Goal: Task Accomplishment & Management: Use online tool/utility

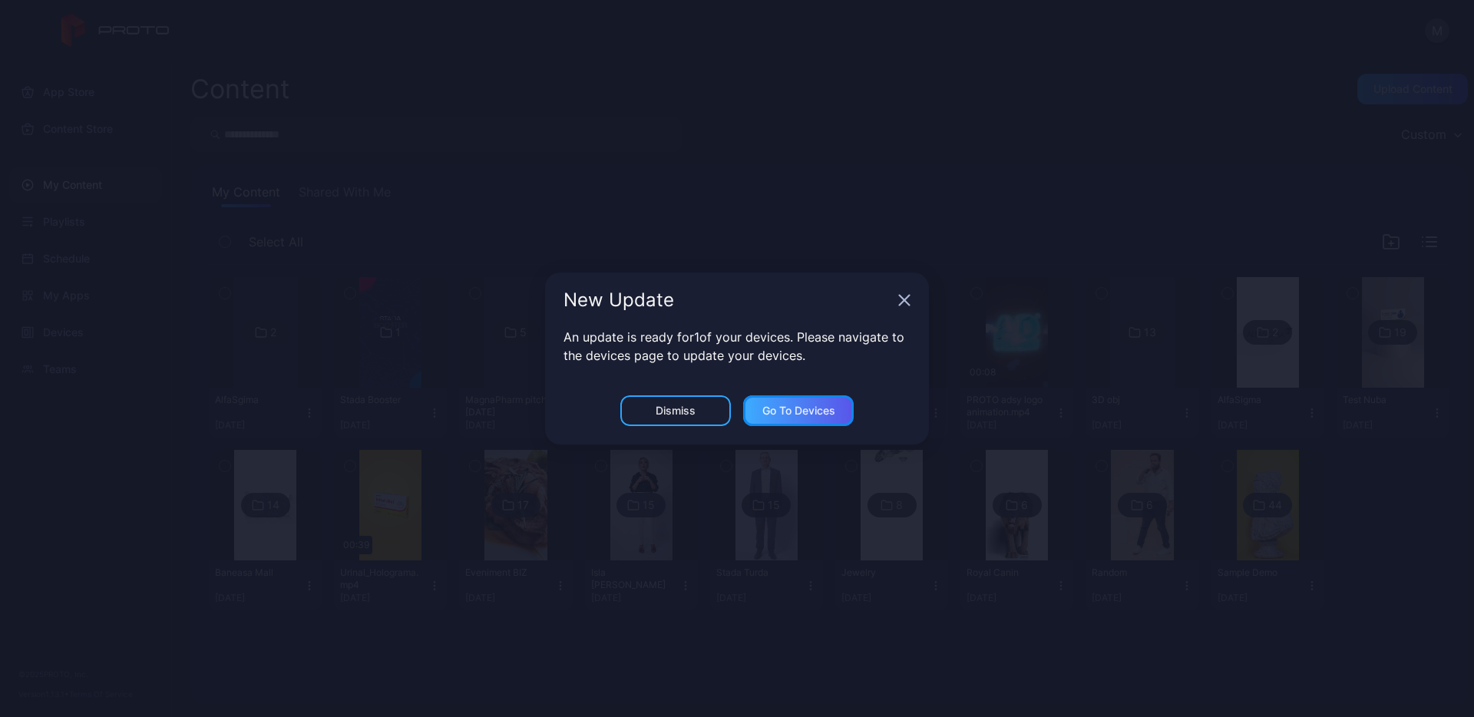
click at [824, 405] on div "Go to devices" at bounding box center [798, 410] width 111 height 31
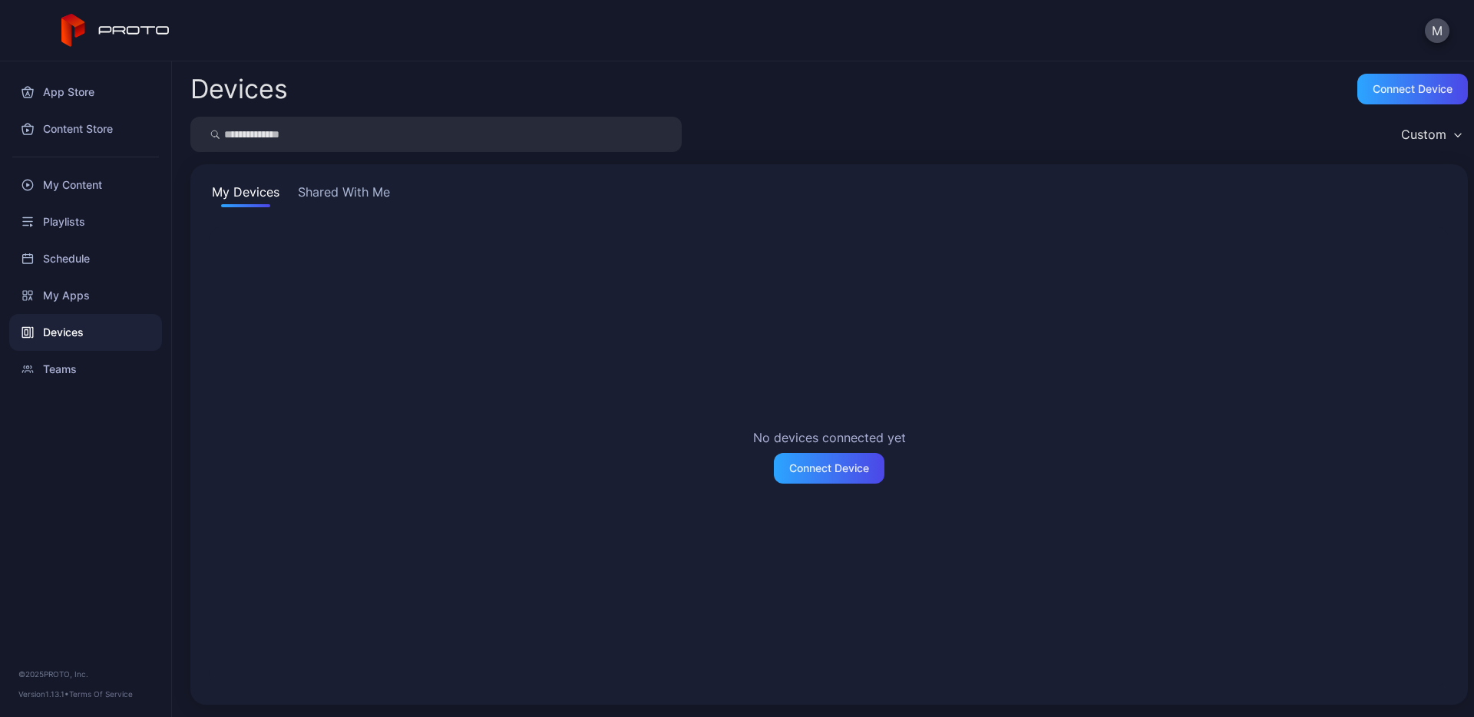
click at [379, 207] on button "Shared With Me" at bounding box center [344, 195] width 98 height 25
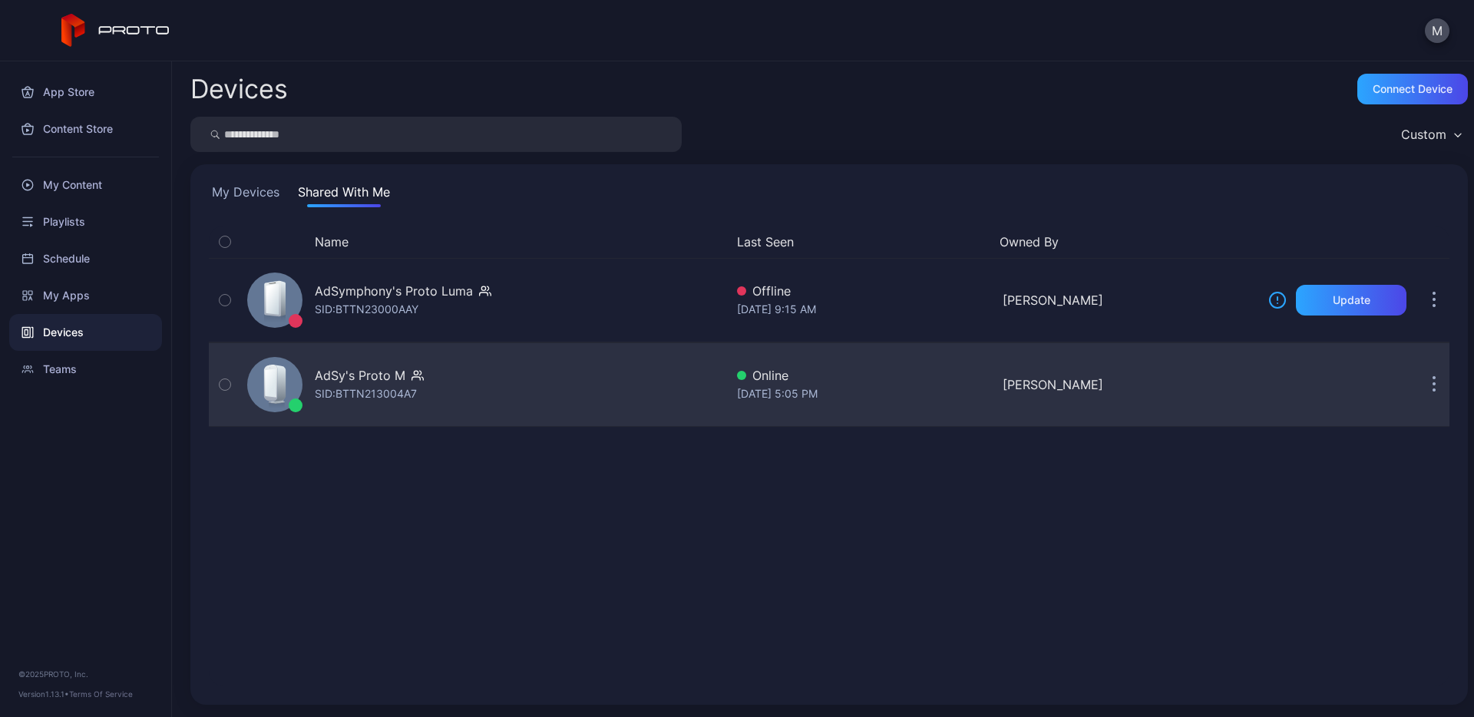
click at [448, 381] on div "AdSy's Proto M SID: BTTN213004A7" at bounding box center [483, 384] width 484 height 77
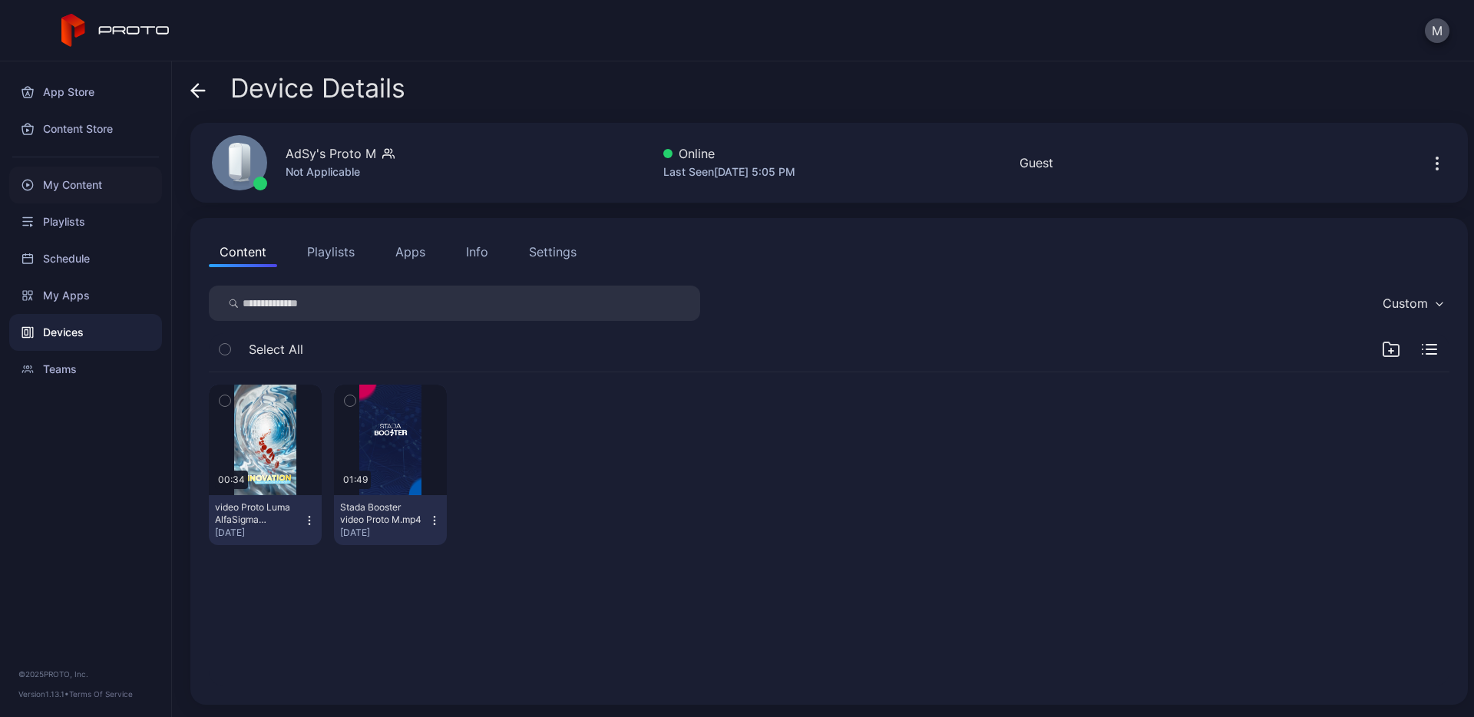
click at [89, 183] on div "My Content" at bounding box center [85, 185] width 153 height 37
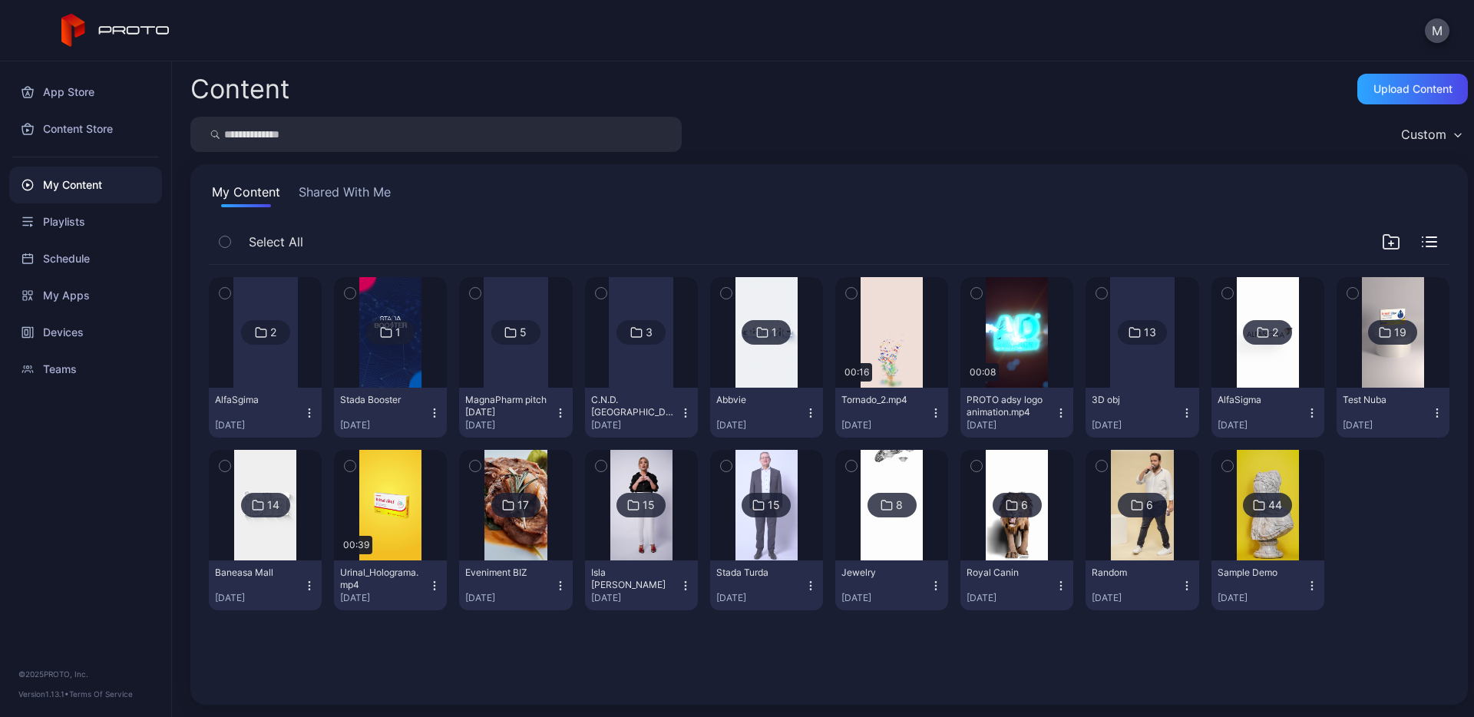
click at [1253, 501] on icon at bounding box center [1259, 505] width 12 height 18
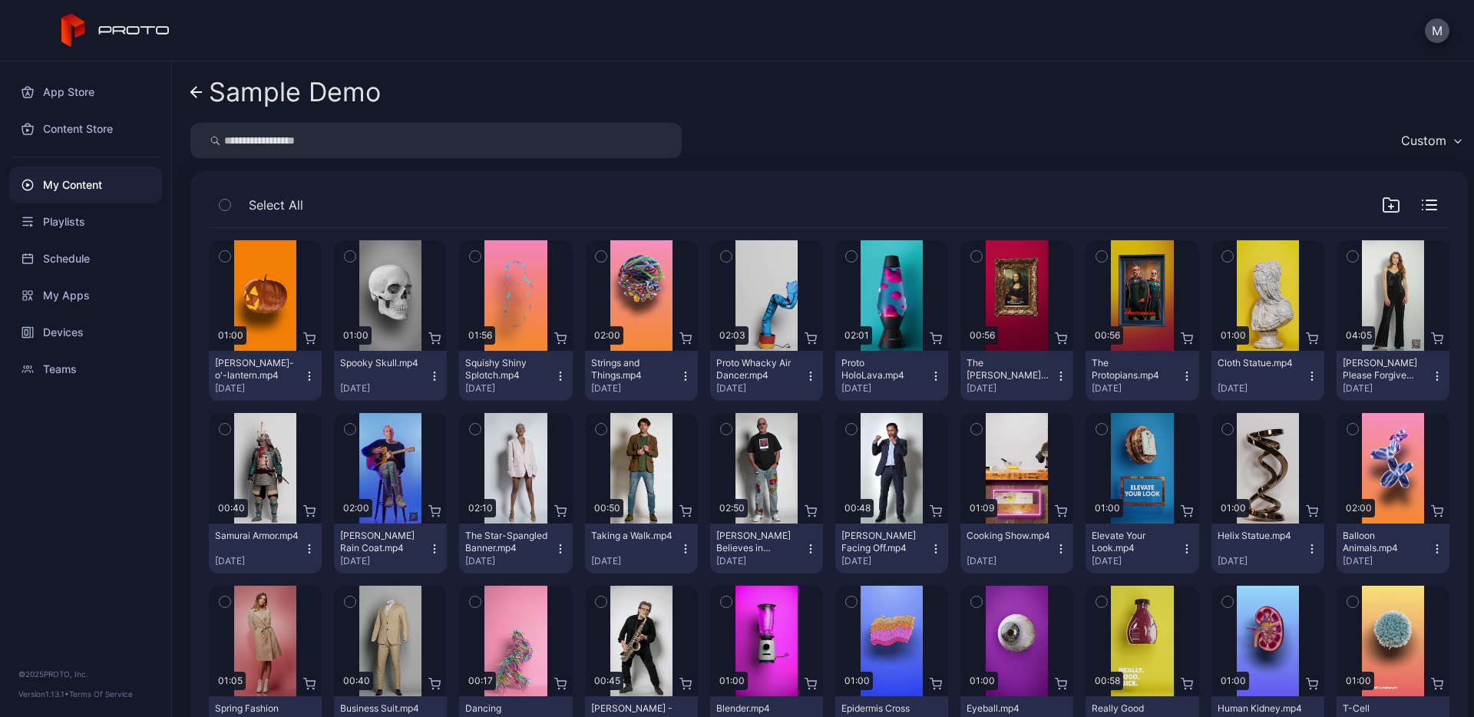
click at [220, 253] on icon "button" at bounding box center [225, 256] width 11 height 17
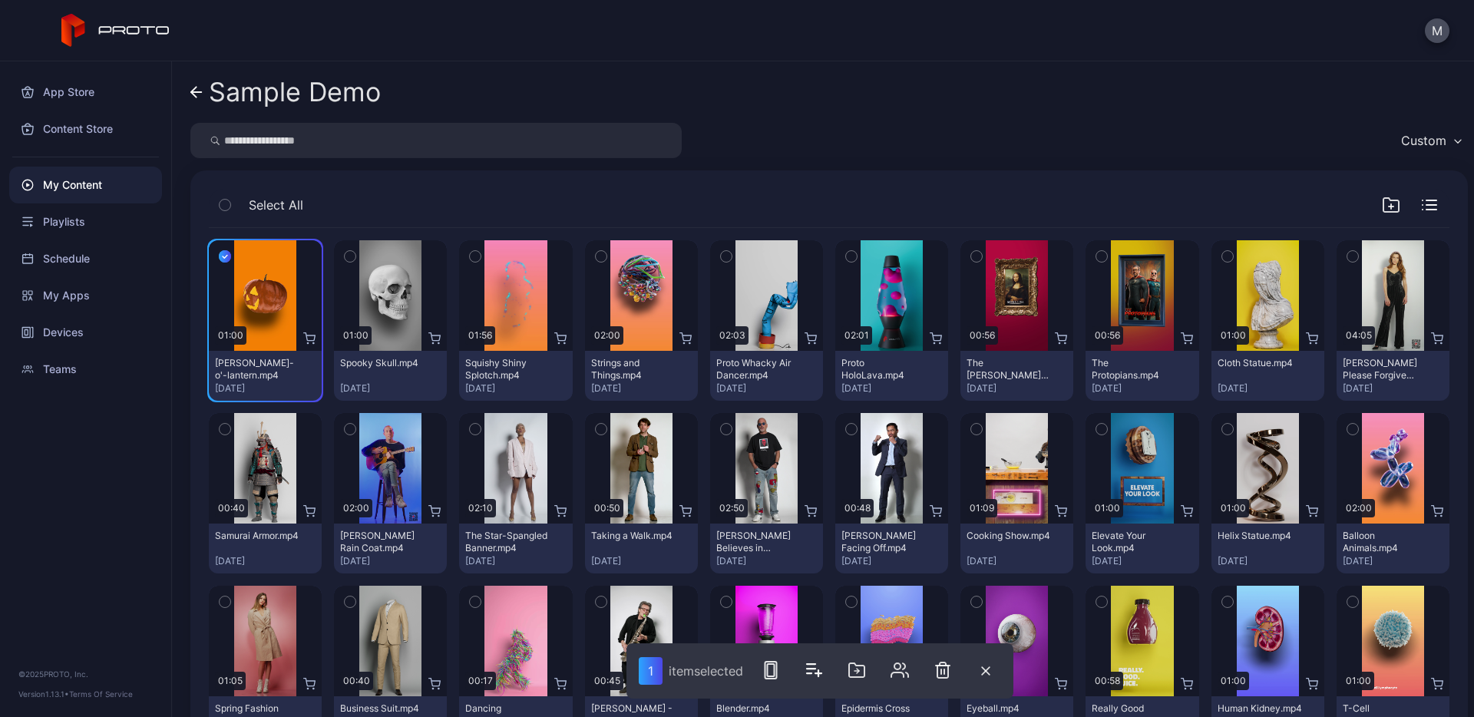
click at [346, 255] on icon "button" at bounding box center [350, 256] width 11 height 17
click at [977, 259] on button "button" at bounding box center [976, 256] width 32 height 32
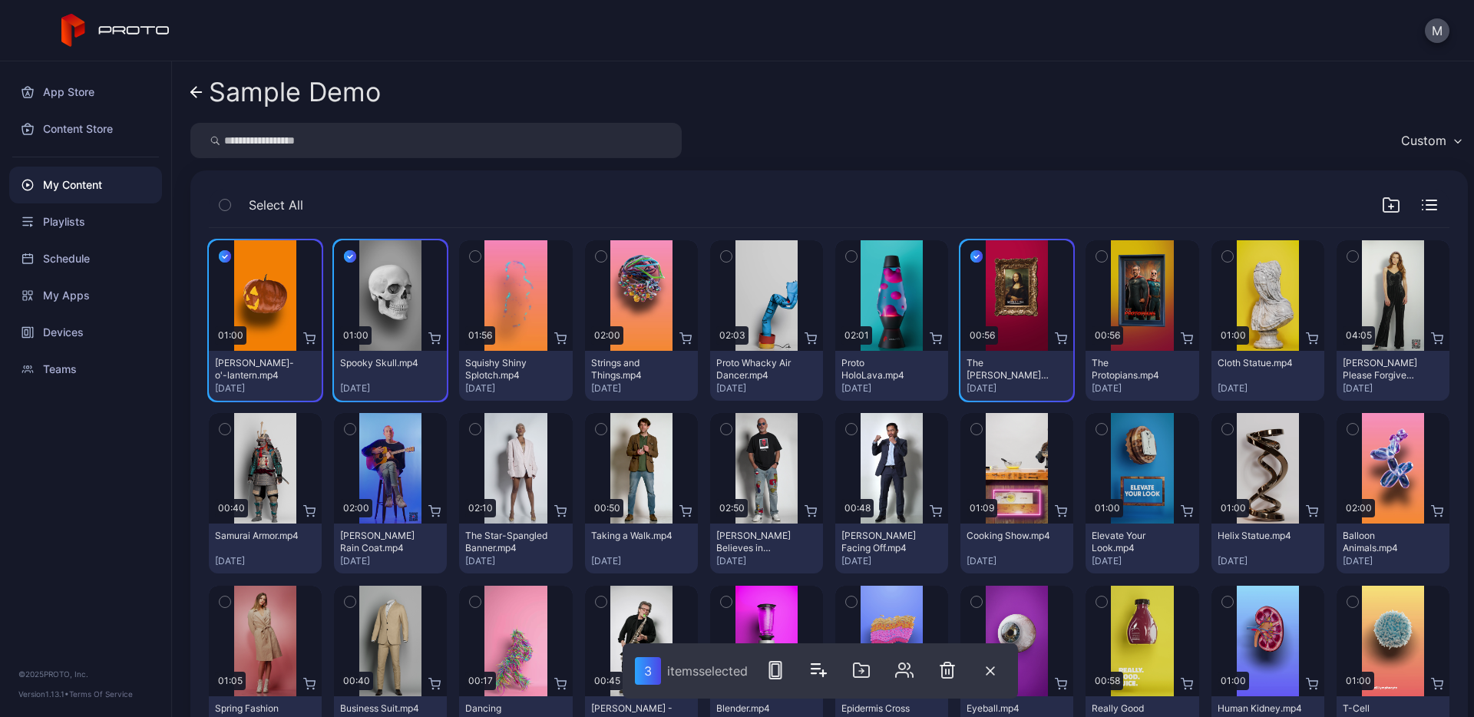
click at [846, 256] on icon "button" at bounding box center [851, 256] width 11 height 17
click at [1222, 259] on icon "button" at bounding box center [1227, 256] width 11 height 17
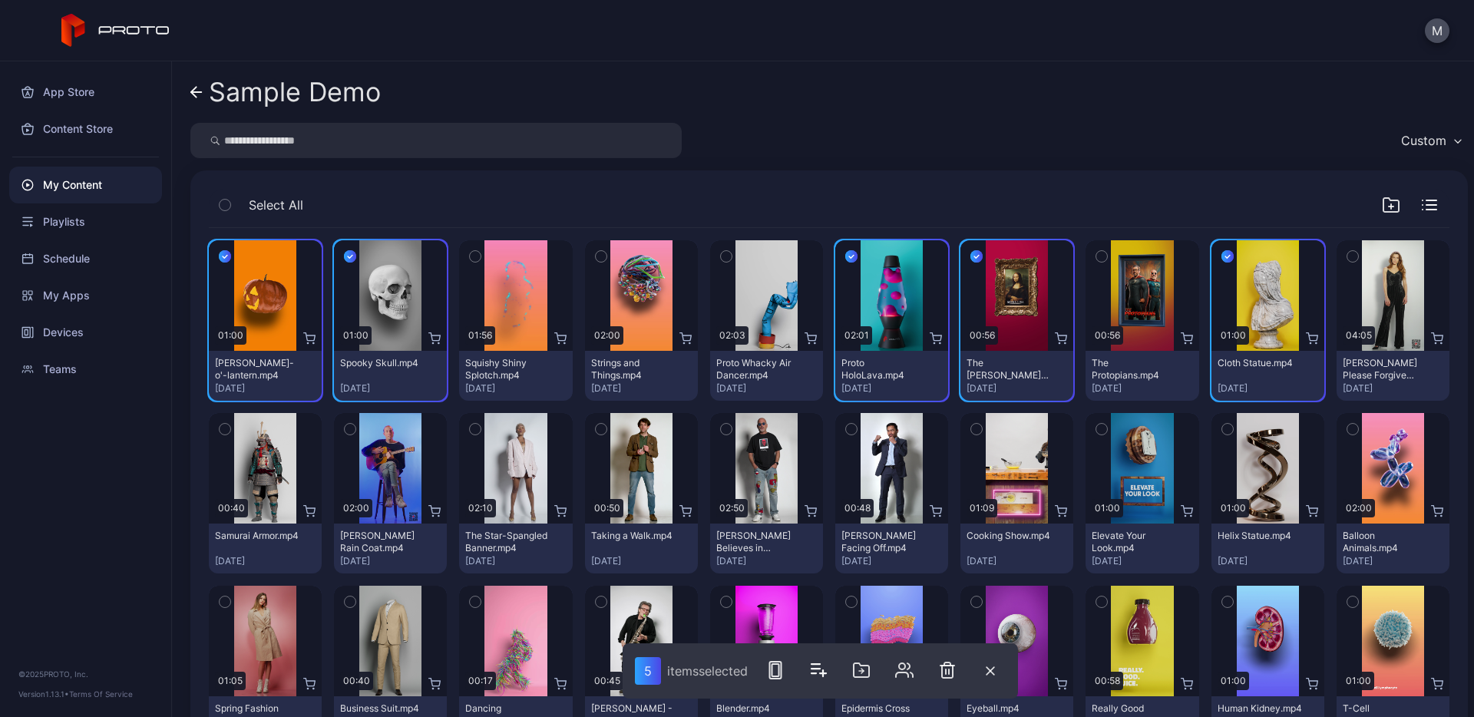
click at [1347, 605] on icon "button" at bounding box center [1352, 601] width 11 height 17
click at [778, 675] on icon "button" at bounding box center [775, 670] width 18 height 18
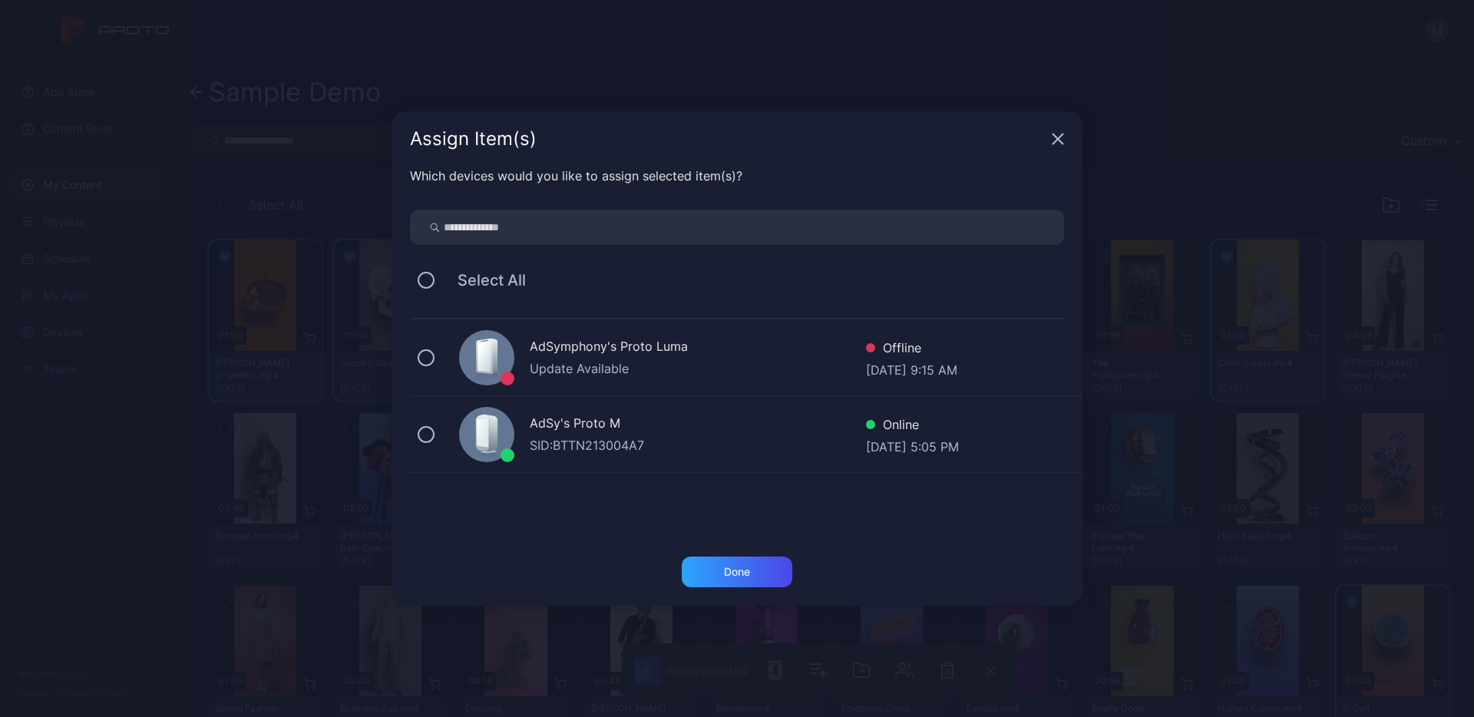
click at [587, 421] on div "AdSy's Proto M" at bounding box center [698, 425] width 336 height 22
click at [753, 577] on div "Done" at bounding box center [737, 572] width 111 height 31
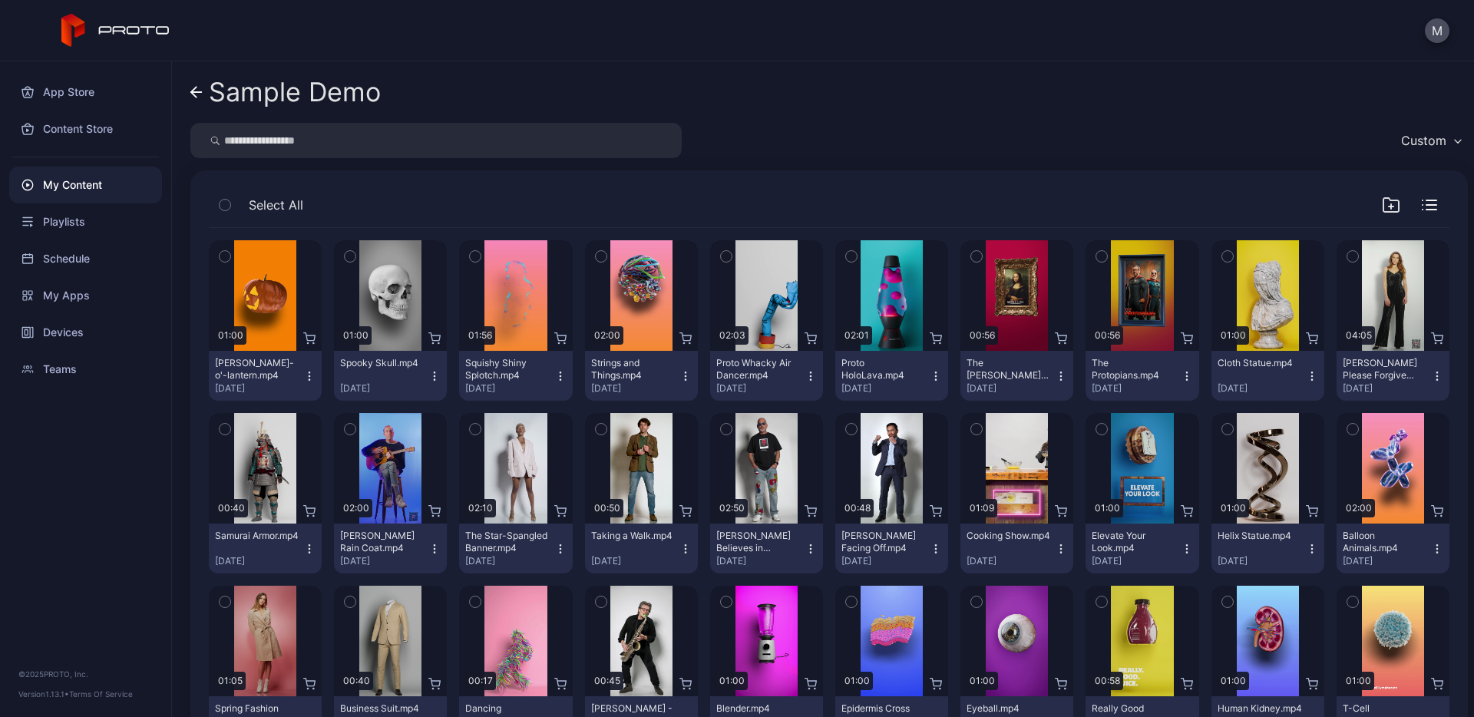
click at [105, 194] on div "My Content" at bounding box center [85, 185] width 153 height 37
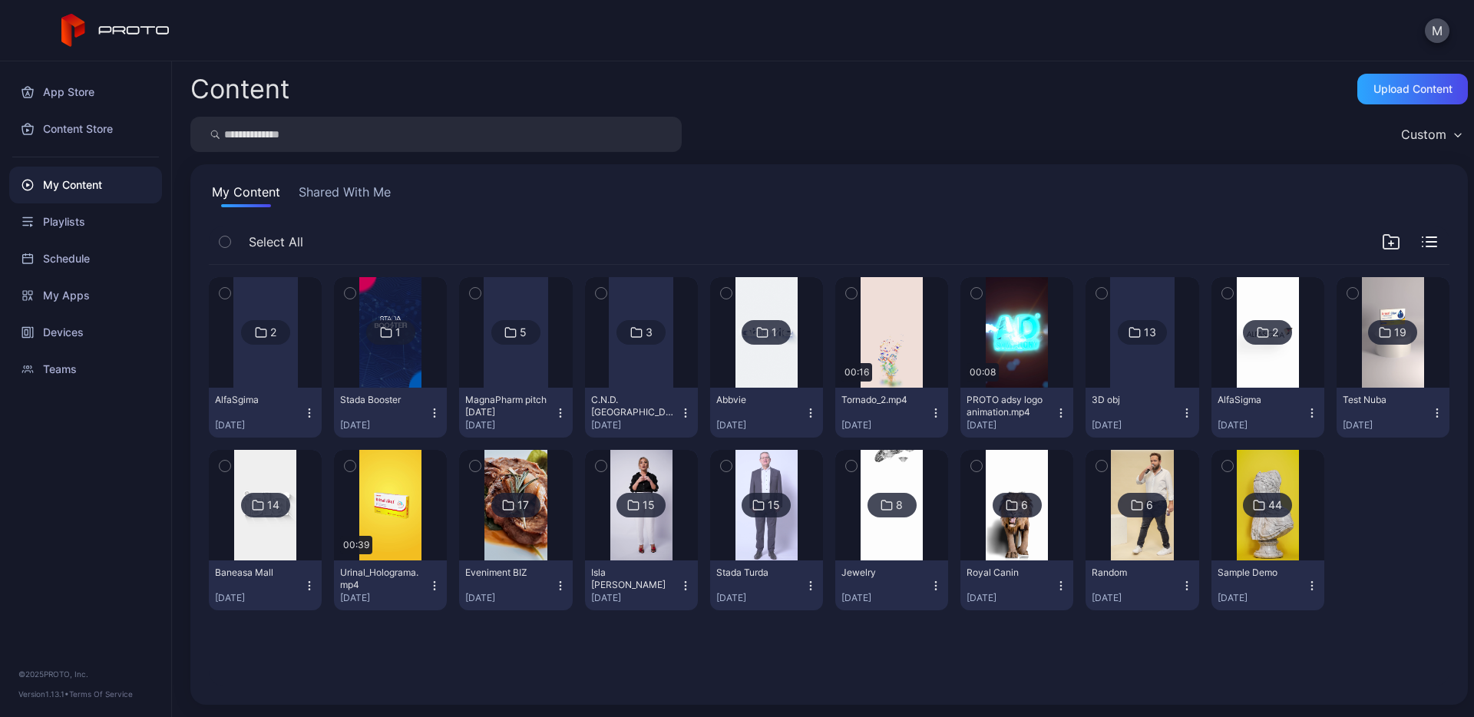
click at [507, 324] on icon at bounding box center [510, 332] width 12 height 18
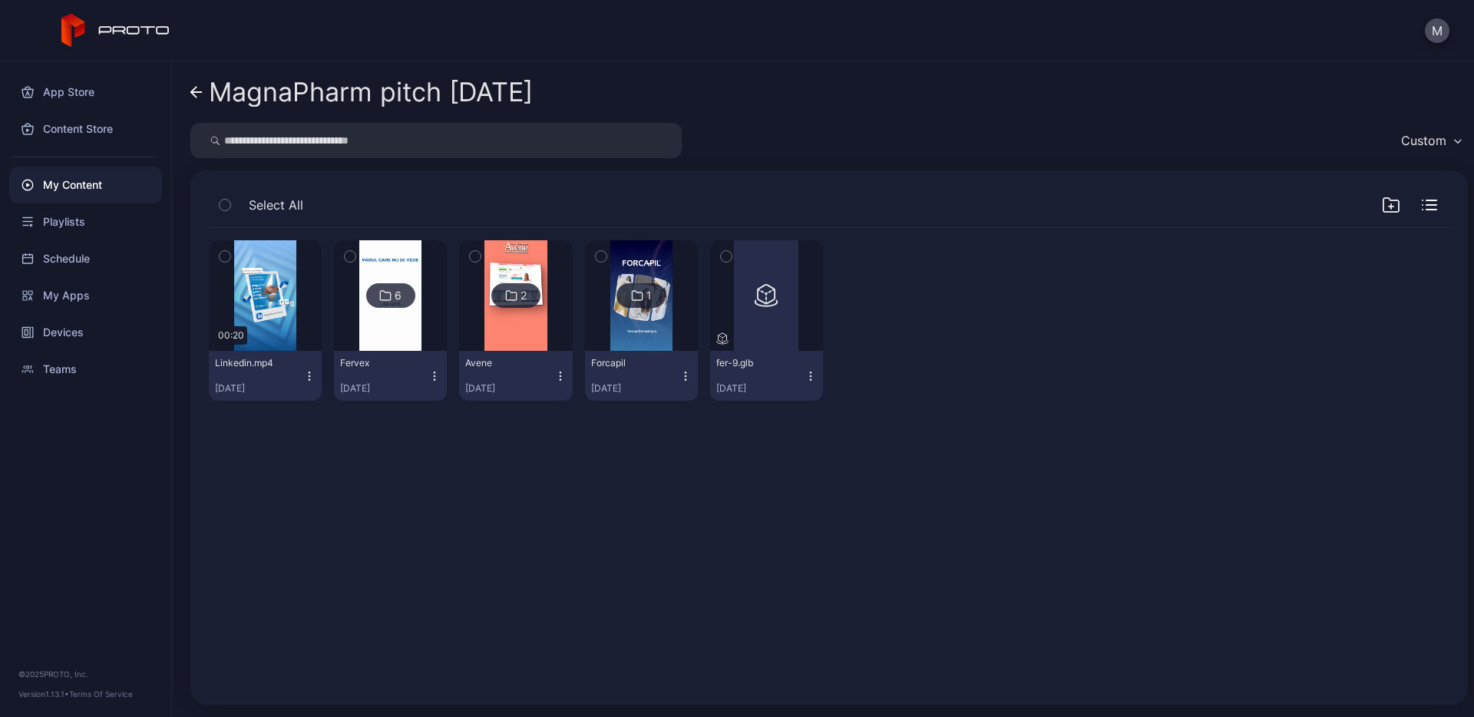
click at [226, 255] on icon "button" at bounding box center [225, 256] width 11 height 17
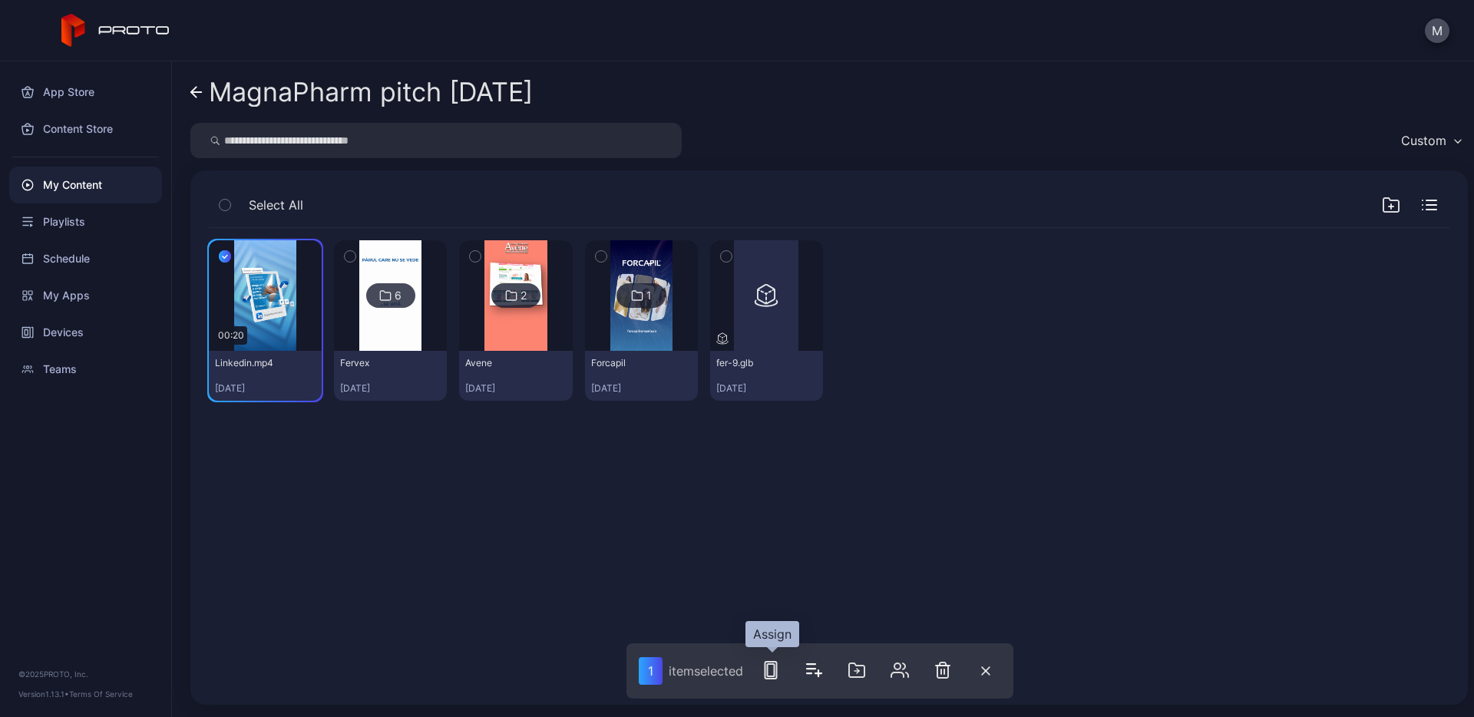
click at [775, 673] on rect "button" at bounding box center [771, 670] width 7 height 12
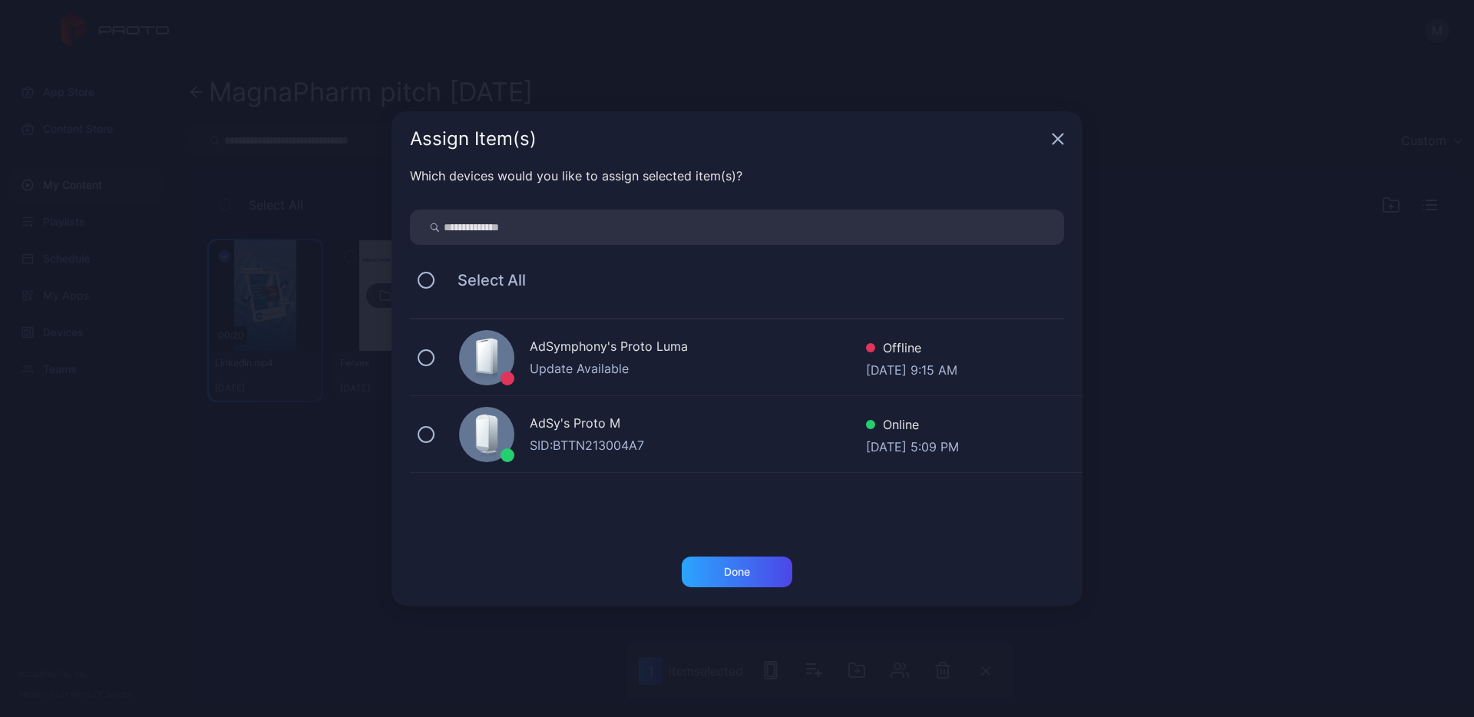
click at [634, 416] on div "AdSy's Proto M" at bounding box center [698, 425] width 336 height 22
click at [768, 577] on div "Done" at bounding box center [737, 572] width 111 height 31
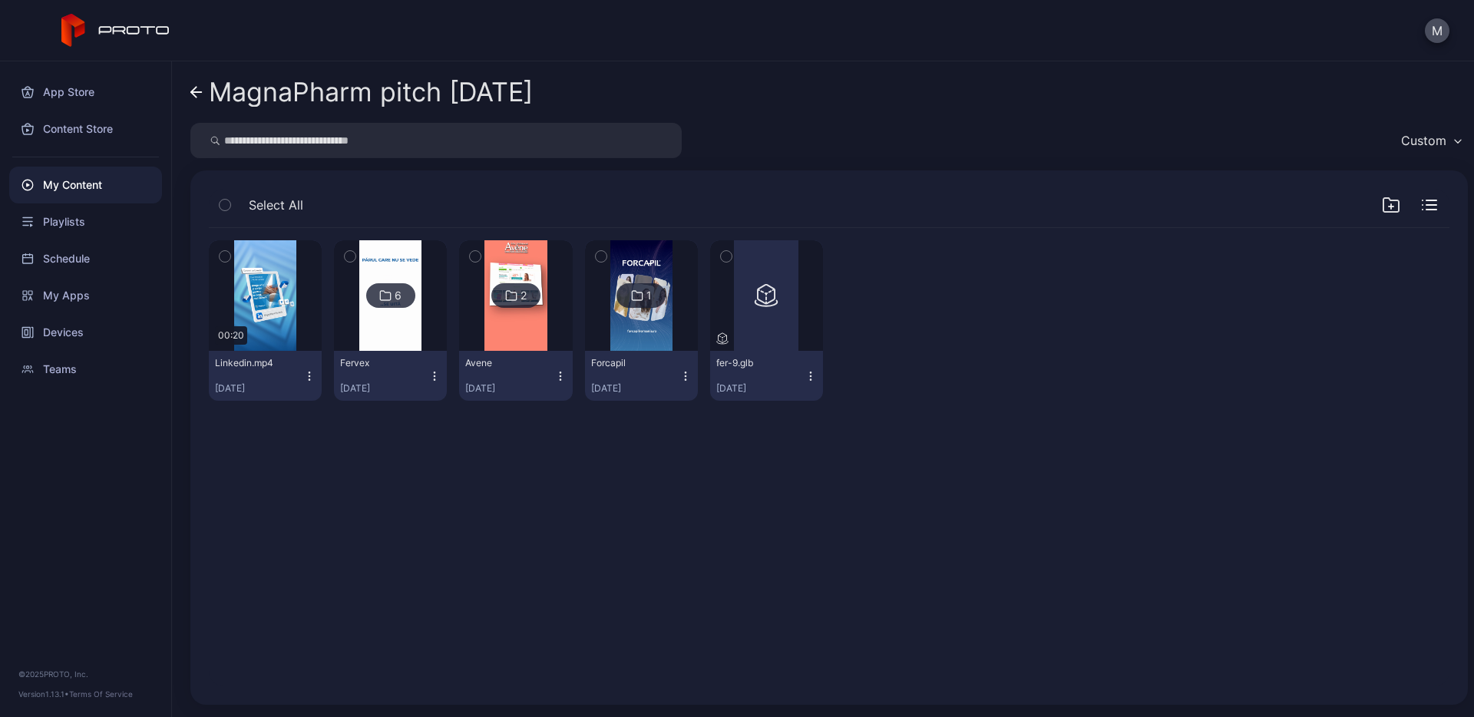
click at [405, 312] on img at bounding box center [390, 295] width 62 height 111
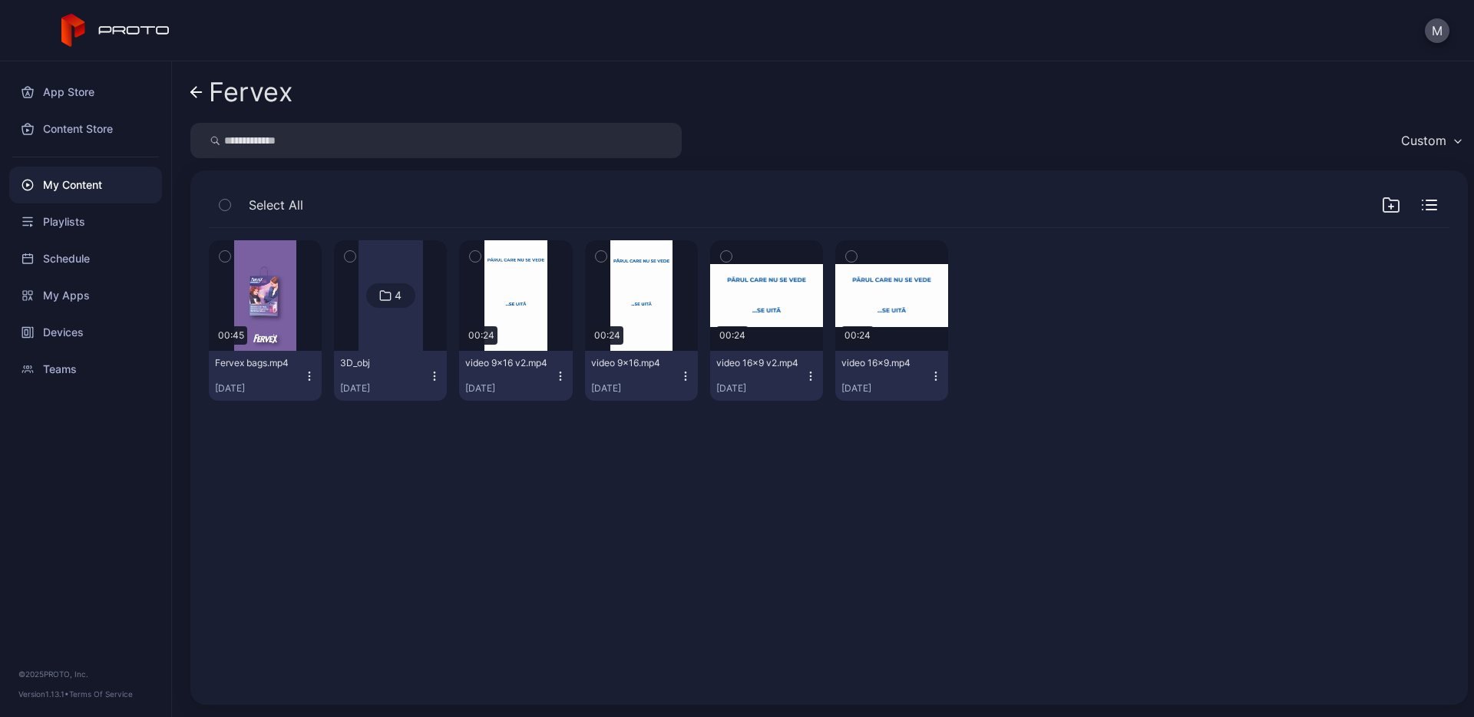
click at [226, 256] on icon "button" at bounding box center [225, 257] width 4 height 2
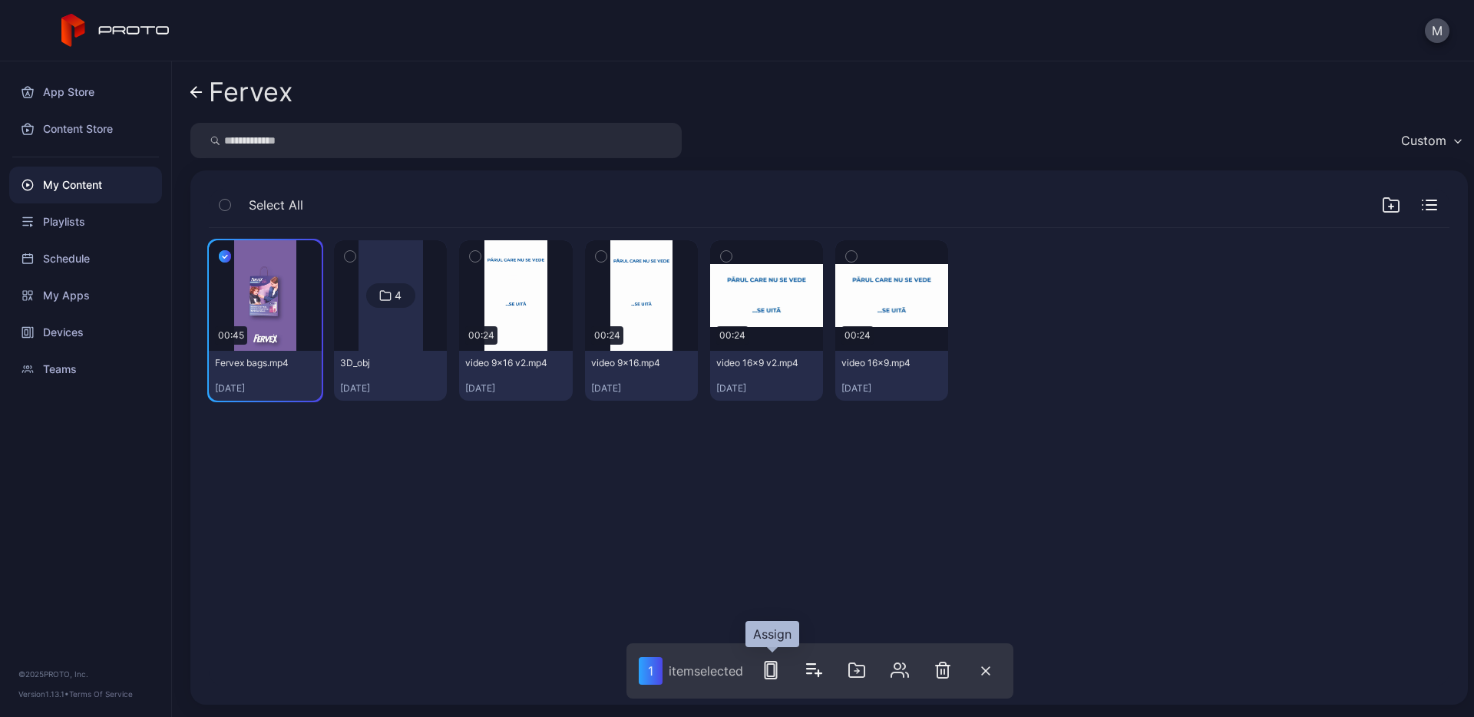
click at [782, 671] on button "button" at bounding box center [770, 670] width 31 height 31
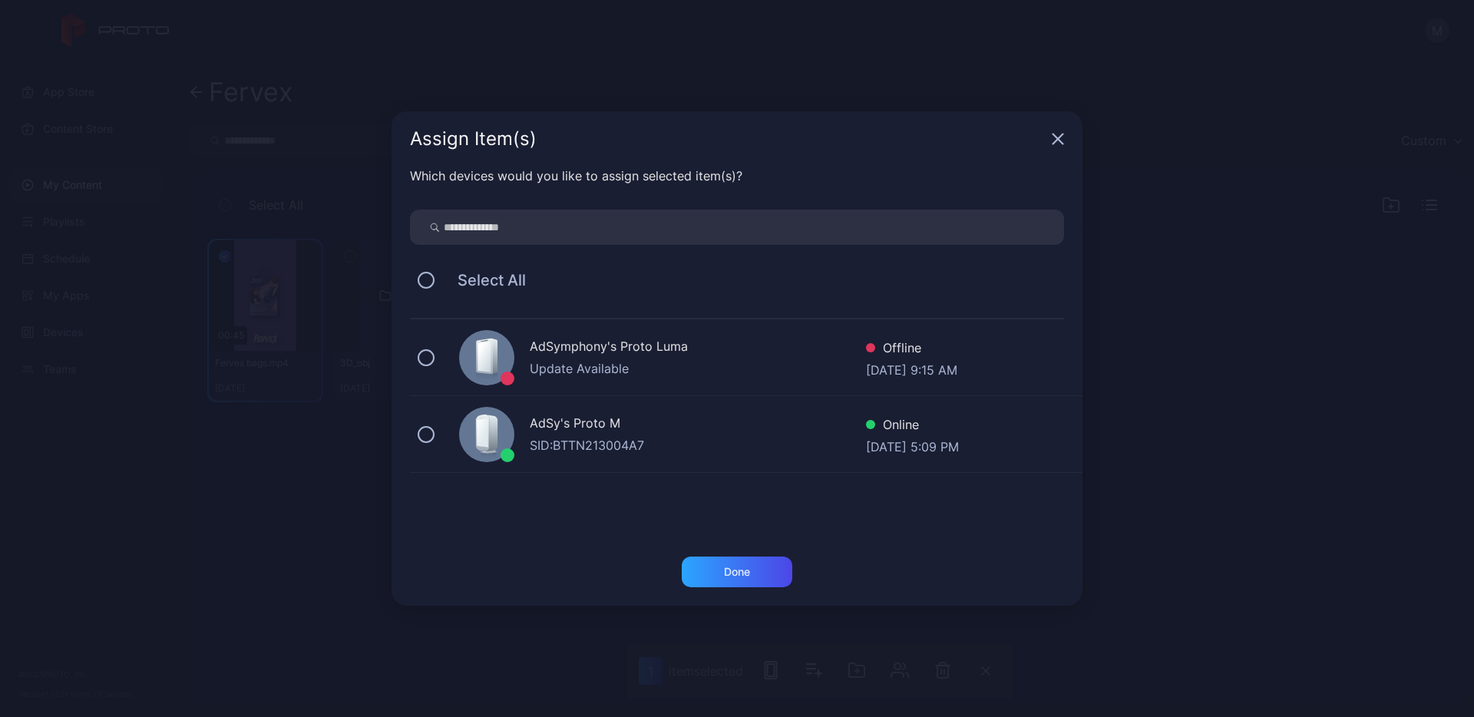
click at [577, 419] on div "AdSy's Proto M" at bounding box center [698, 425] width 336 height 22
click at [756, 574] on div "Done" at bounding box center [737, 572] width 111 height 31
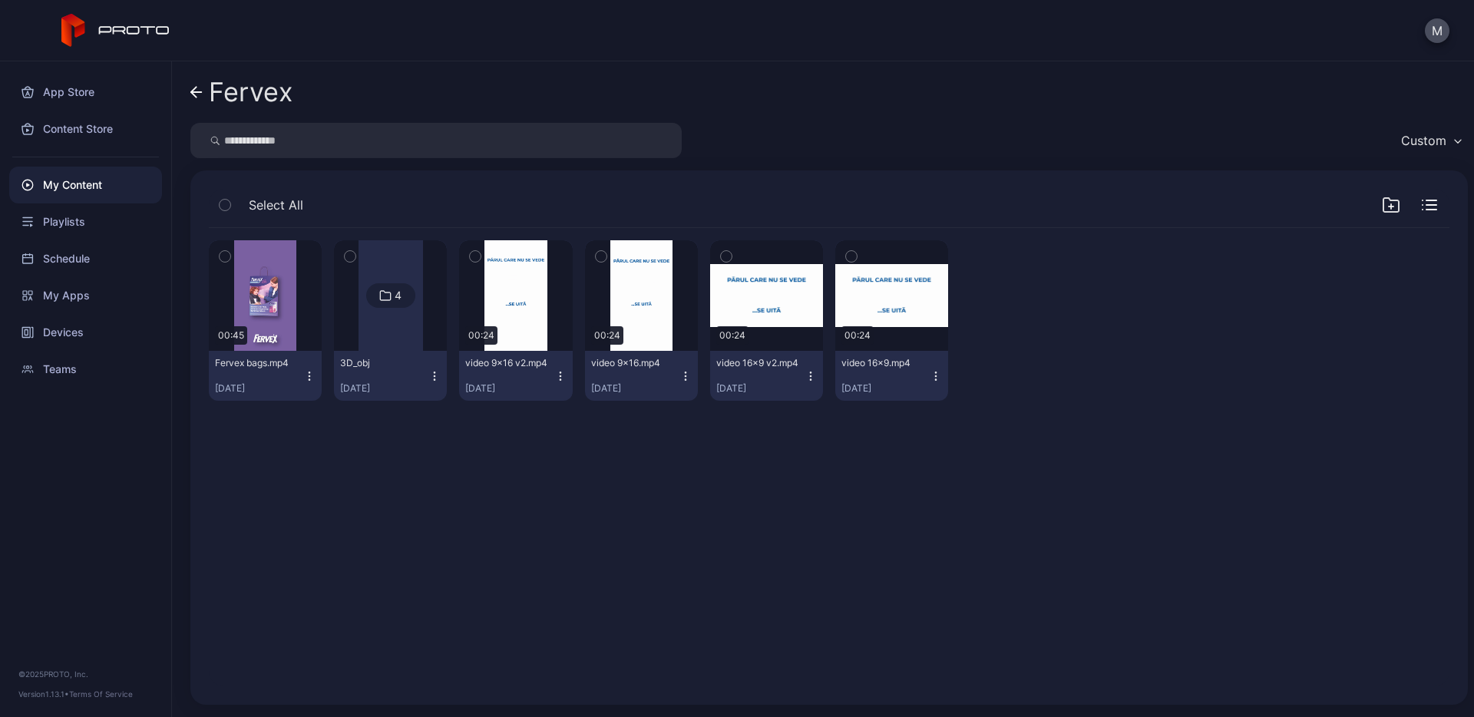
click at [200, 97] on icon at bounding box center [196, 92] width 12 height 13
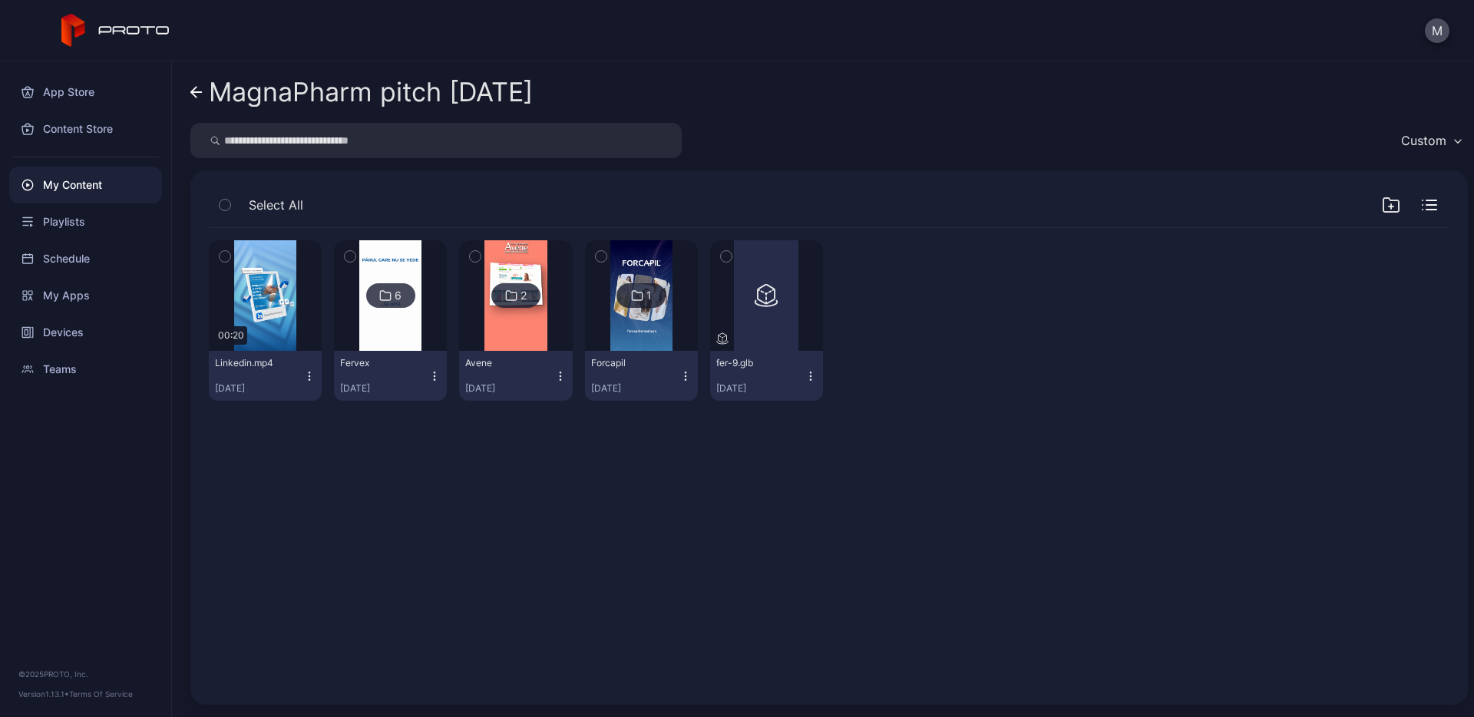
click at [514, 309] on img at bounding box center [515, 295] width 62 height 111
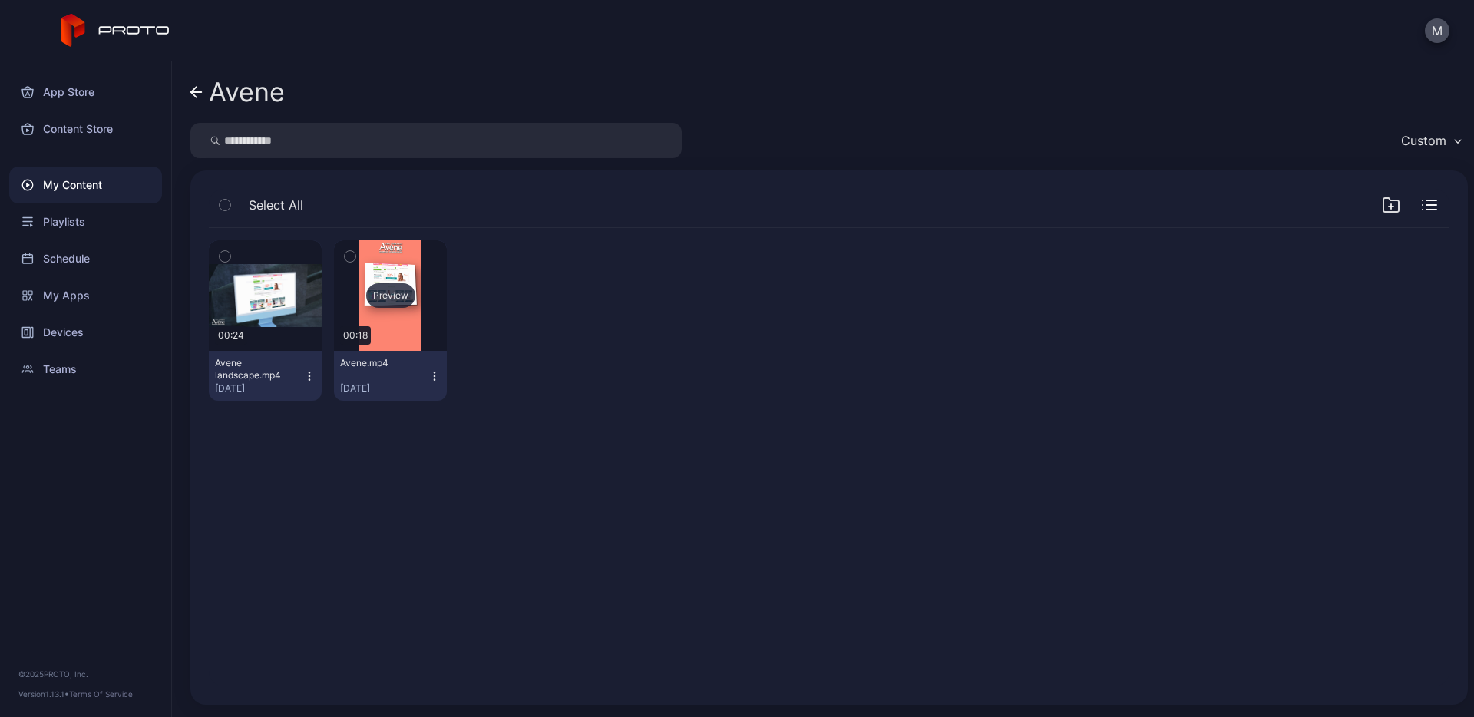
click at [388, 291] on div "Preview" at bounding box center [390, 295] width 49 height 25
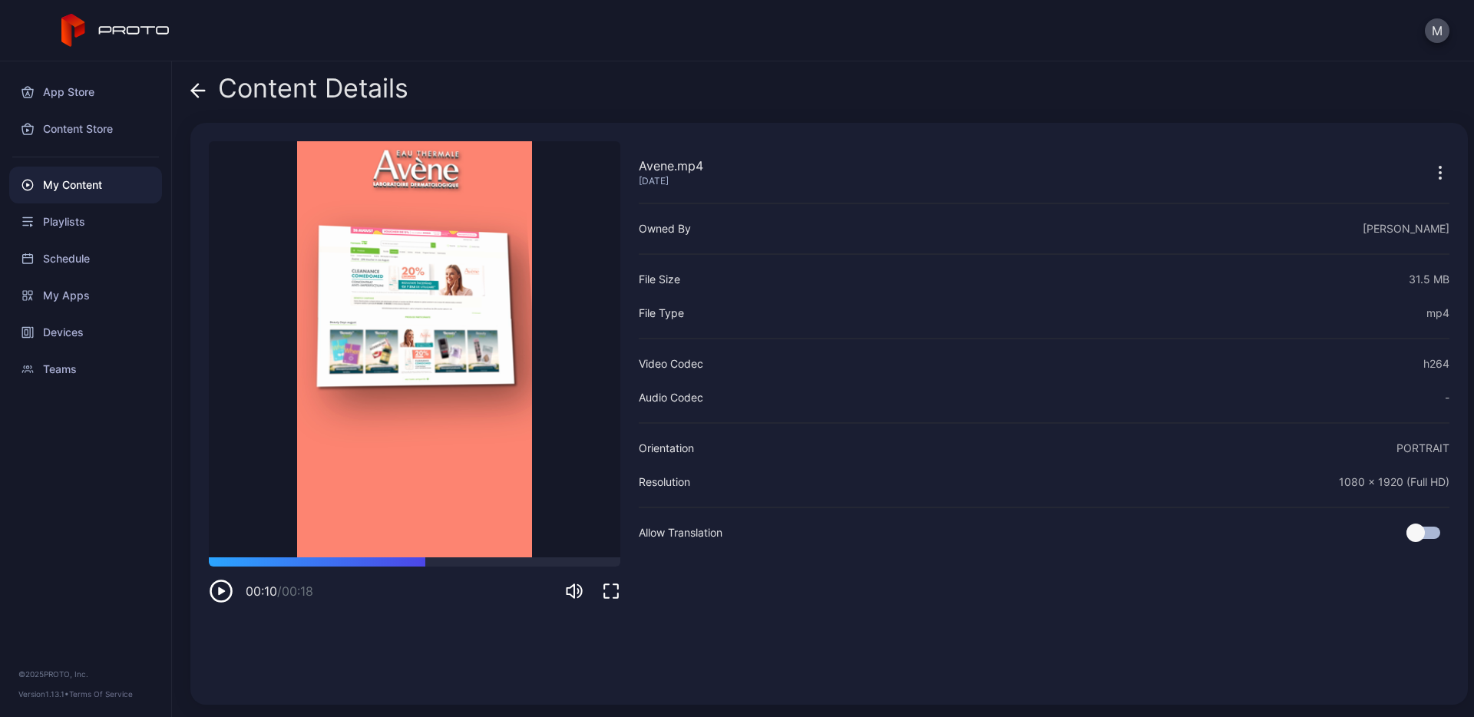
drag, startPoint x: 315, startPoint y: 556, endPoint x: 459, endPoint y: 553, distance: 144.4
click at [449, 561] on div at bounding box center [414, 561] width 411 height 9
click at [203, 88] on icon at bounding box center [197, 90] width 15 height 15
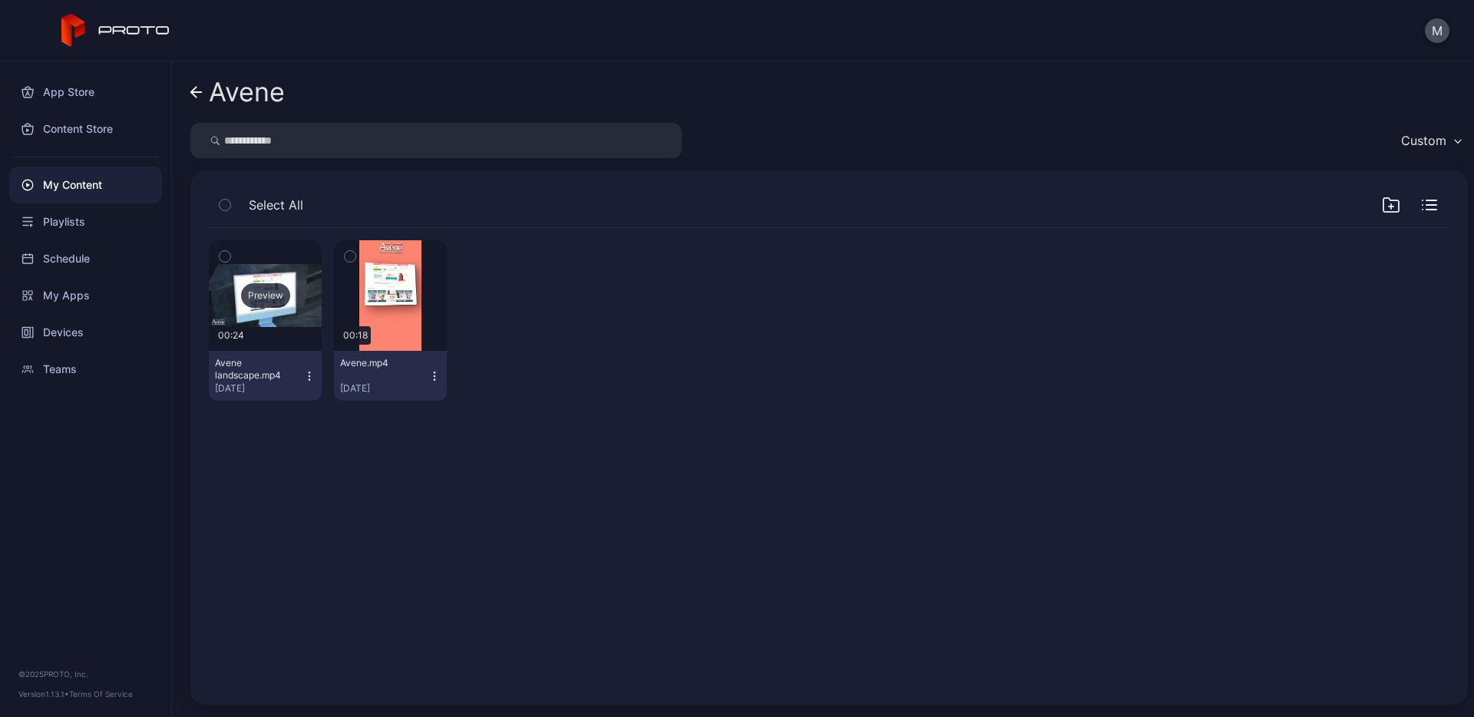
click at [265, 296] on div "Preview" at bounding box center [265, 295] width 49 height 25
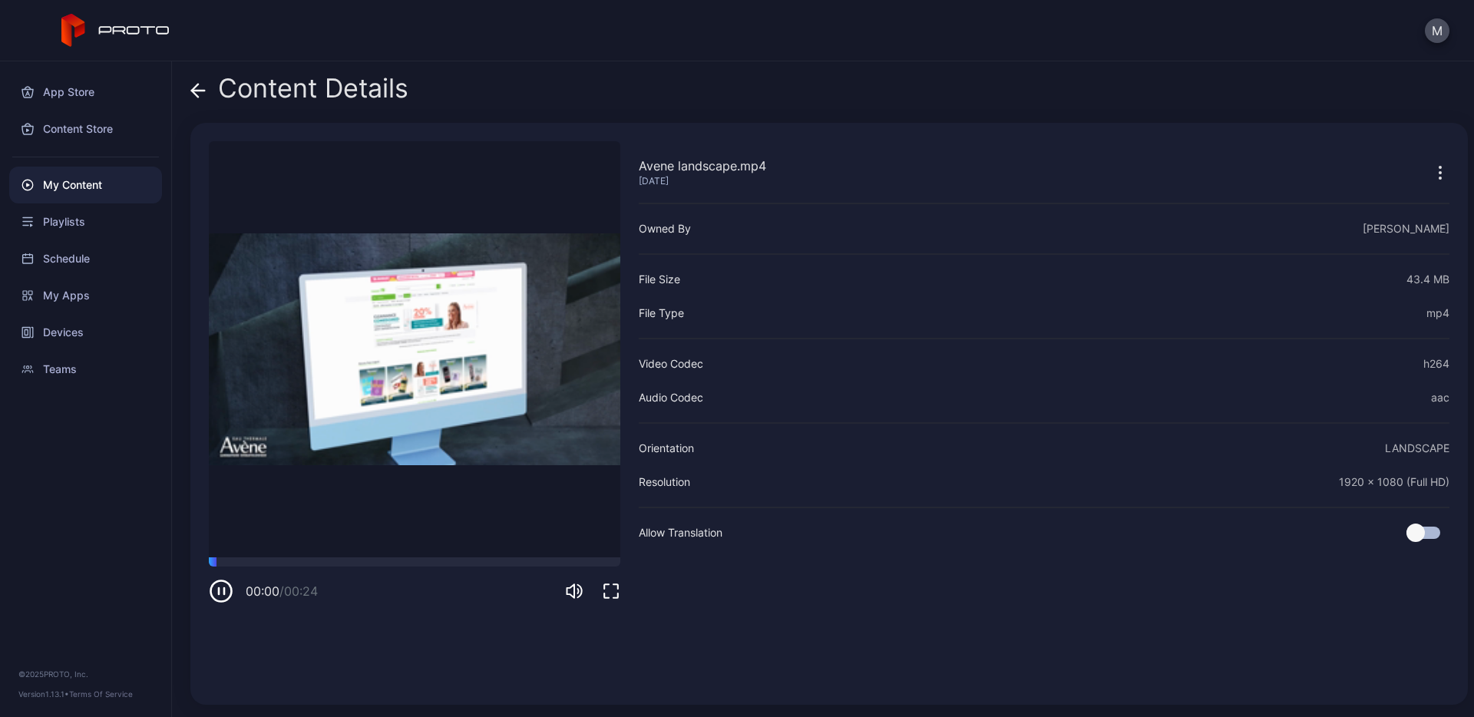
click at [192, 86] on icon at bounding box center [197, 90] width 15 height 15
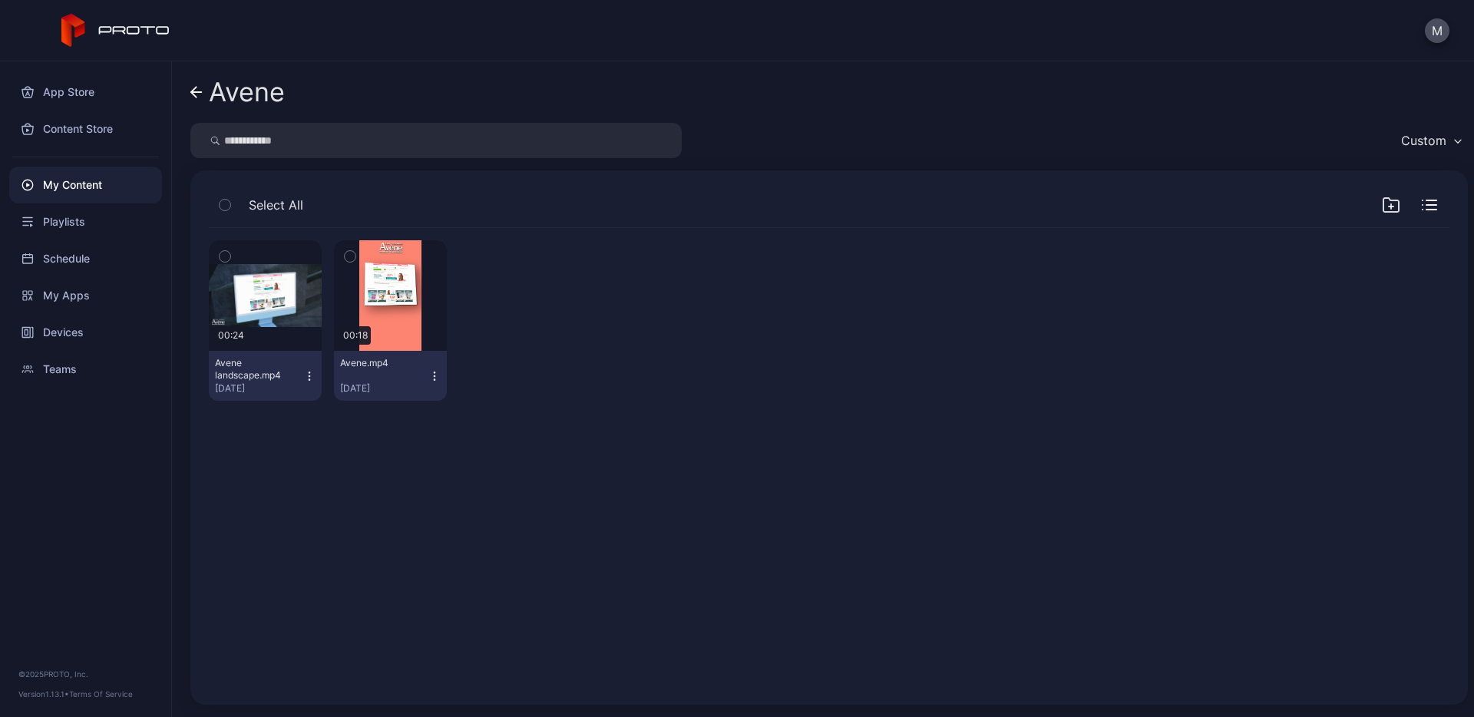
click at [231, 254] on button "button" at bounding box center [225, 256] width 32 height 32
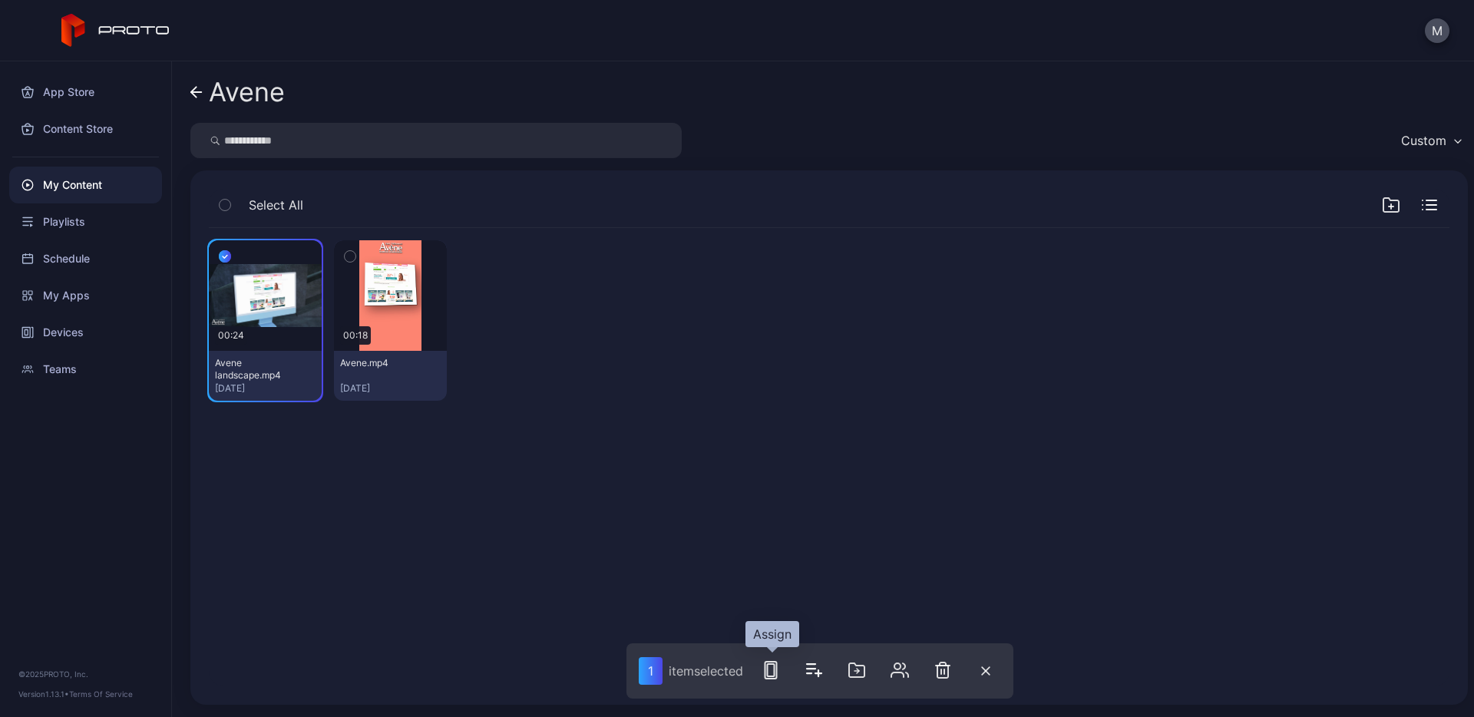
click at [770, 678] on rect "button" at bounding box center [771, 670] width 12 height 17
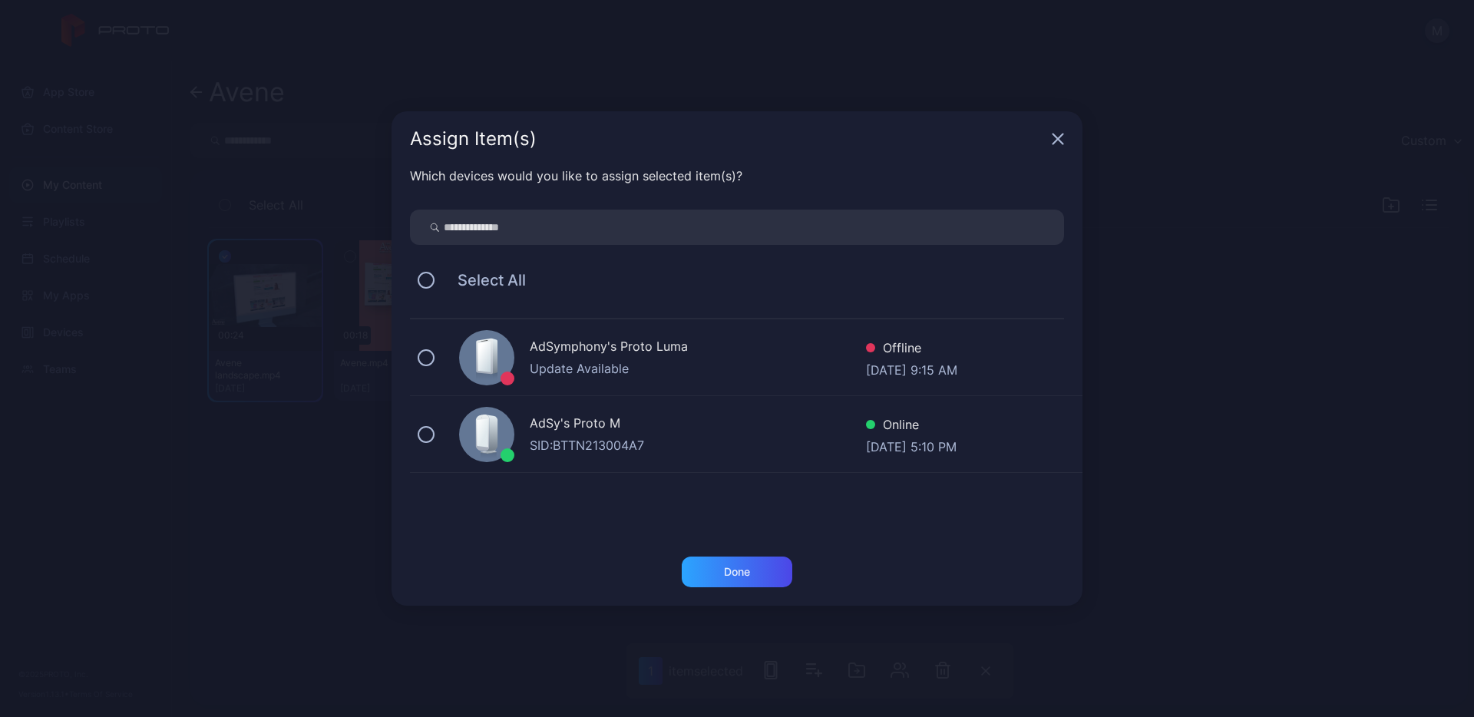
drag, startPoint x: 614, startPoint y: 425, endPoint x: 675, endPoint y: 487, distance: 86.9
click at [613, 425] on div "AdSy's Proto M" at bounding box center [698, 425] width 336 height 22
click at [727, 567] on div "Done" at bounding box center [737, 572] width 26 height 12
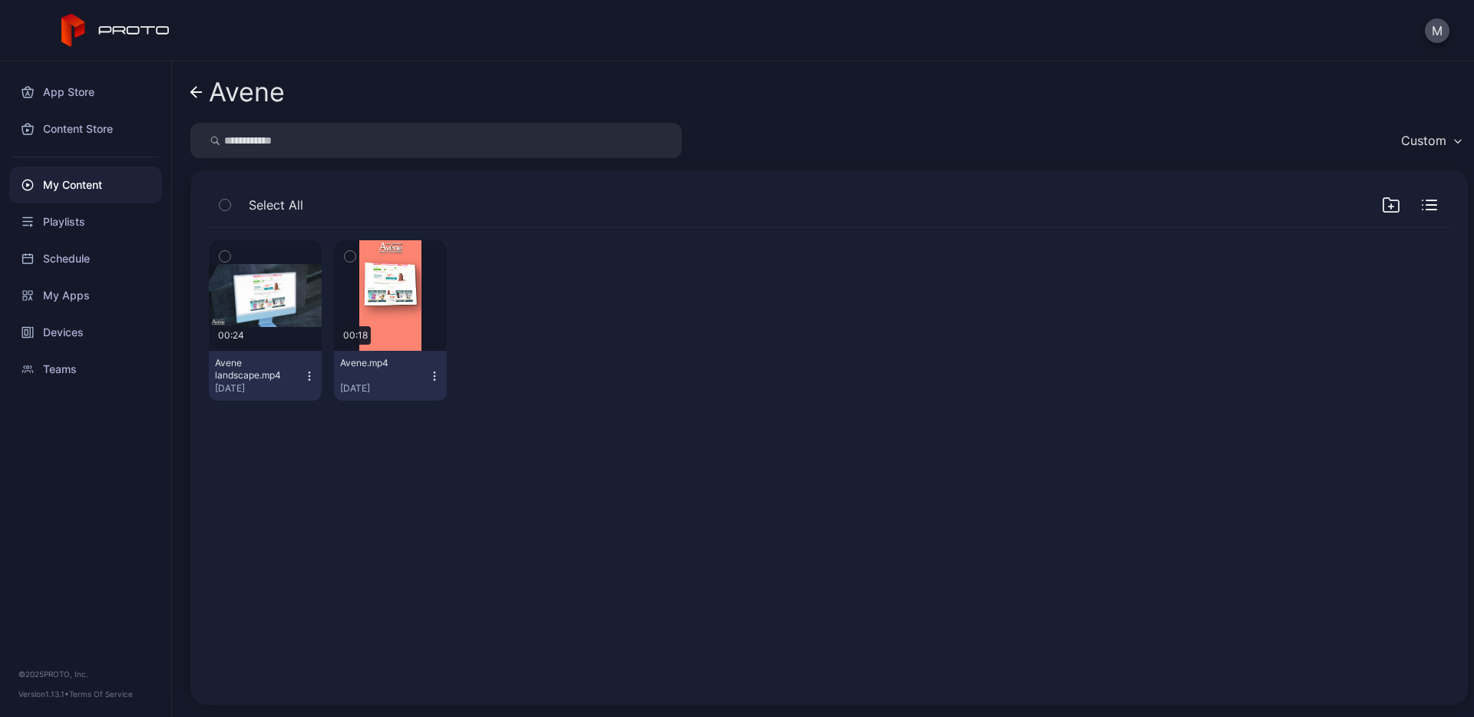
click at [207, 91] on link "Avene" at bounding box center [237, 92] width 94 height 37
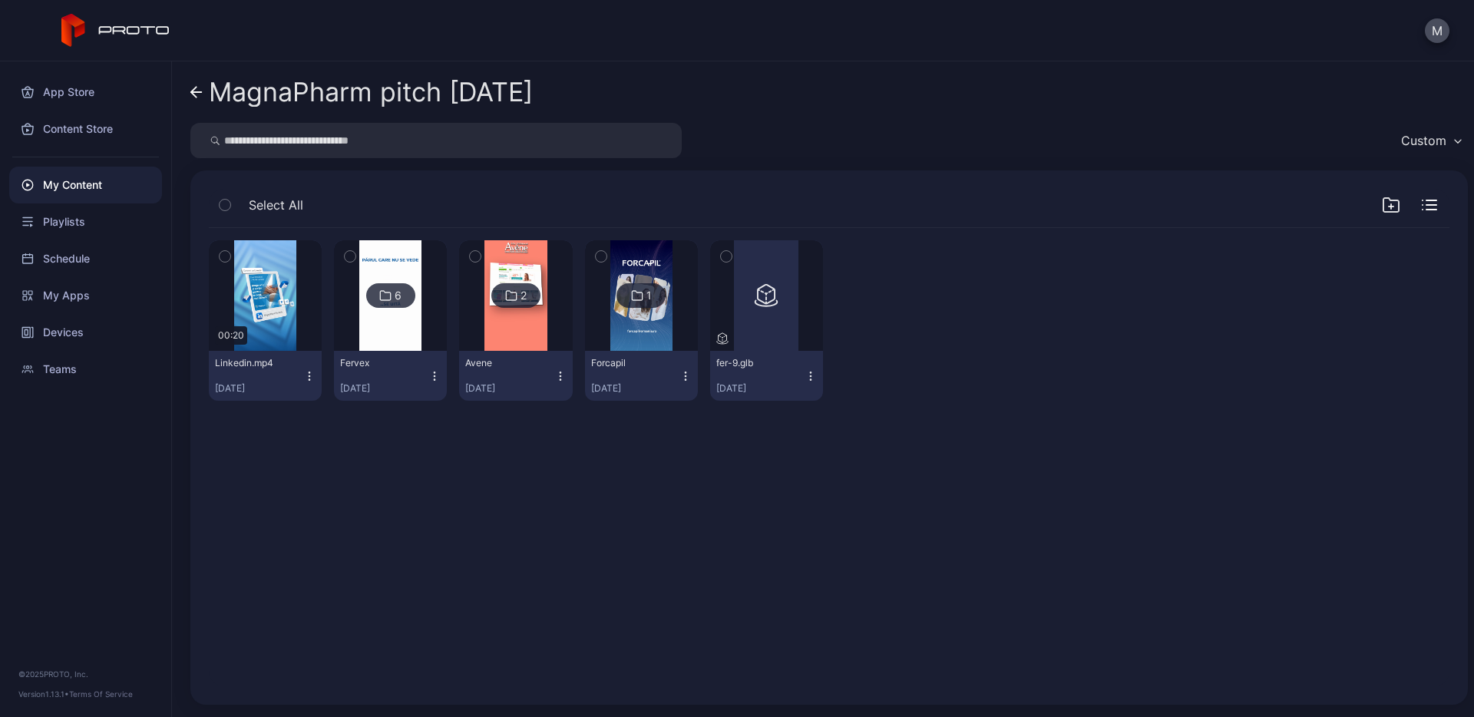
click at [647, 308] on img at bounding box center [641, 295] width 62 height 111
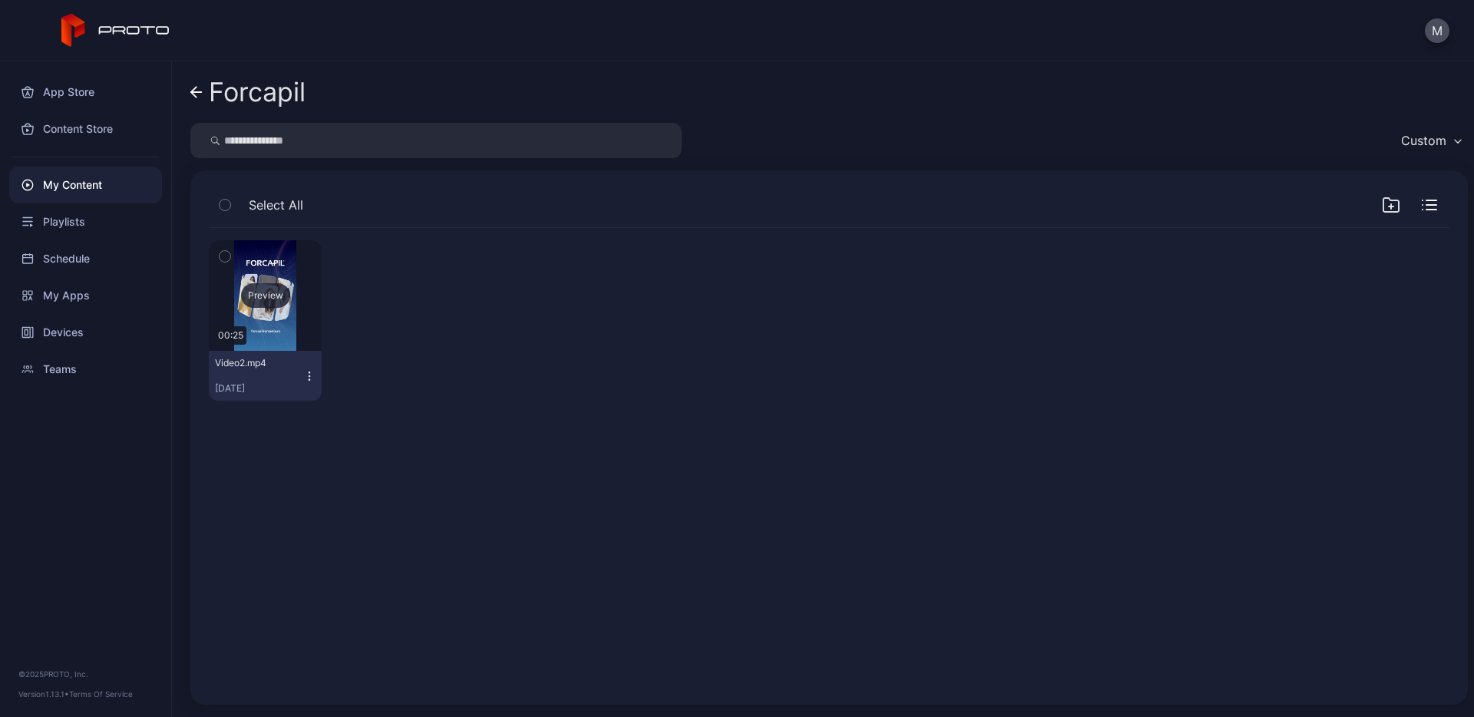
click at [256, 276] on div "Preview" at bounding box center [265, 295] width 113 height 111
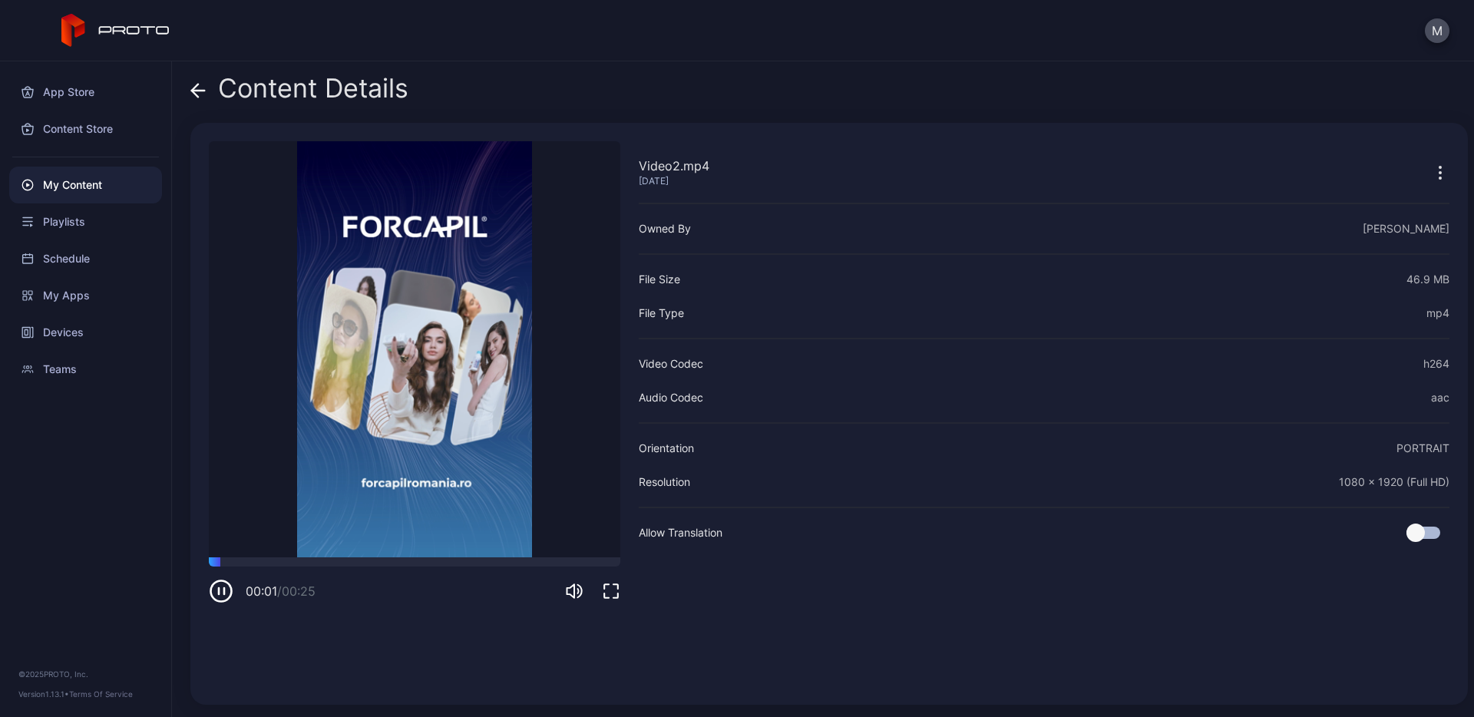
click at [213, 88] on div "Content Details" at bounding box center [299, 92] width 218 height 37
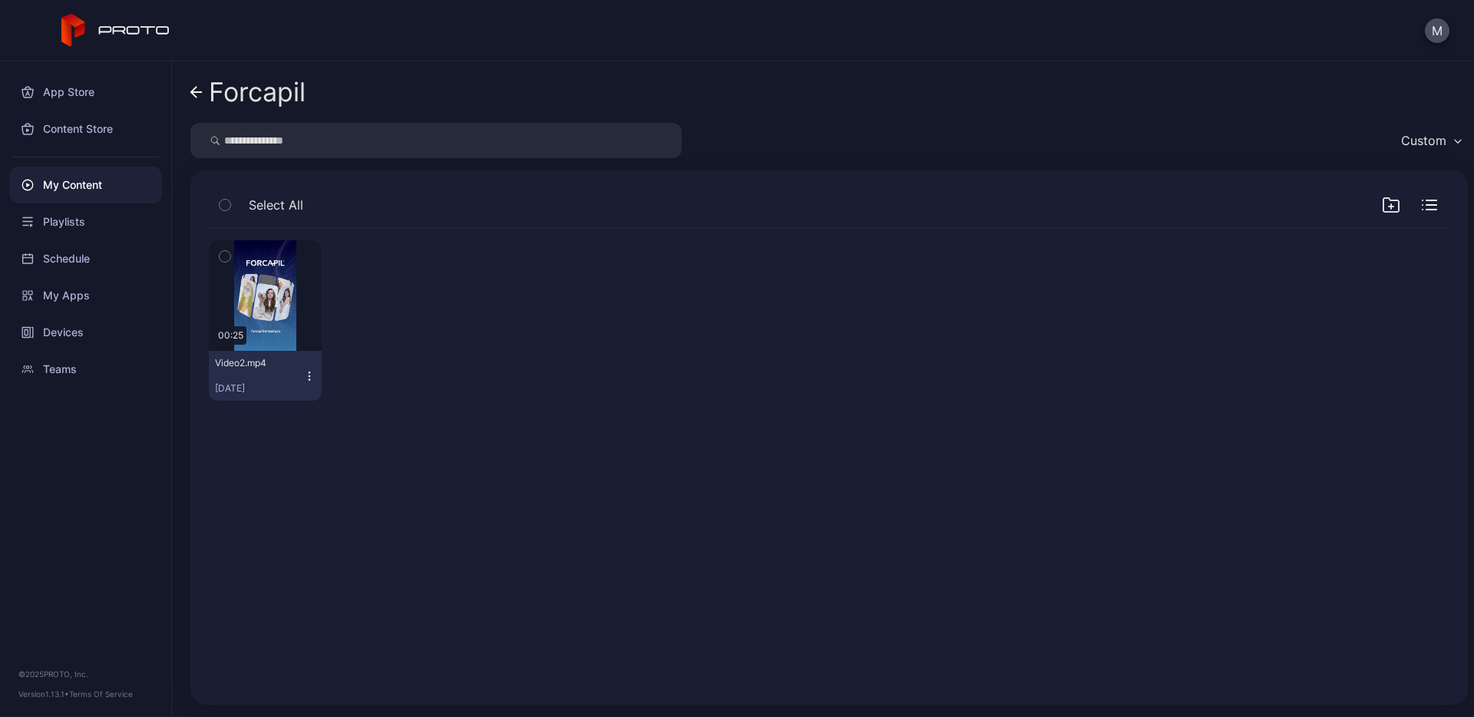
click at [224, 260] on icon "button" at bounding box center [225, 256] width 11 height 17
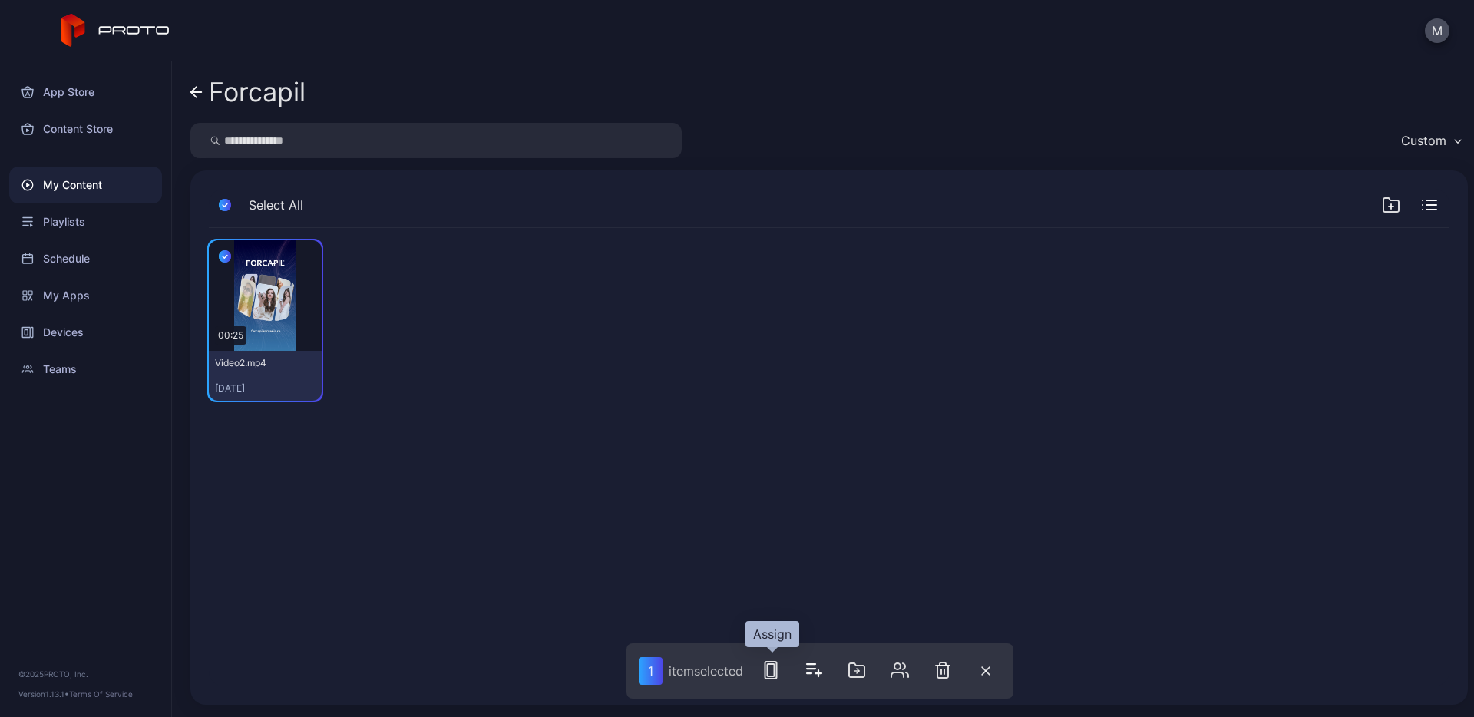
click at [777, 673] on rect "button" at bounding box center [771, 670] width 12 height 17
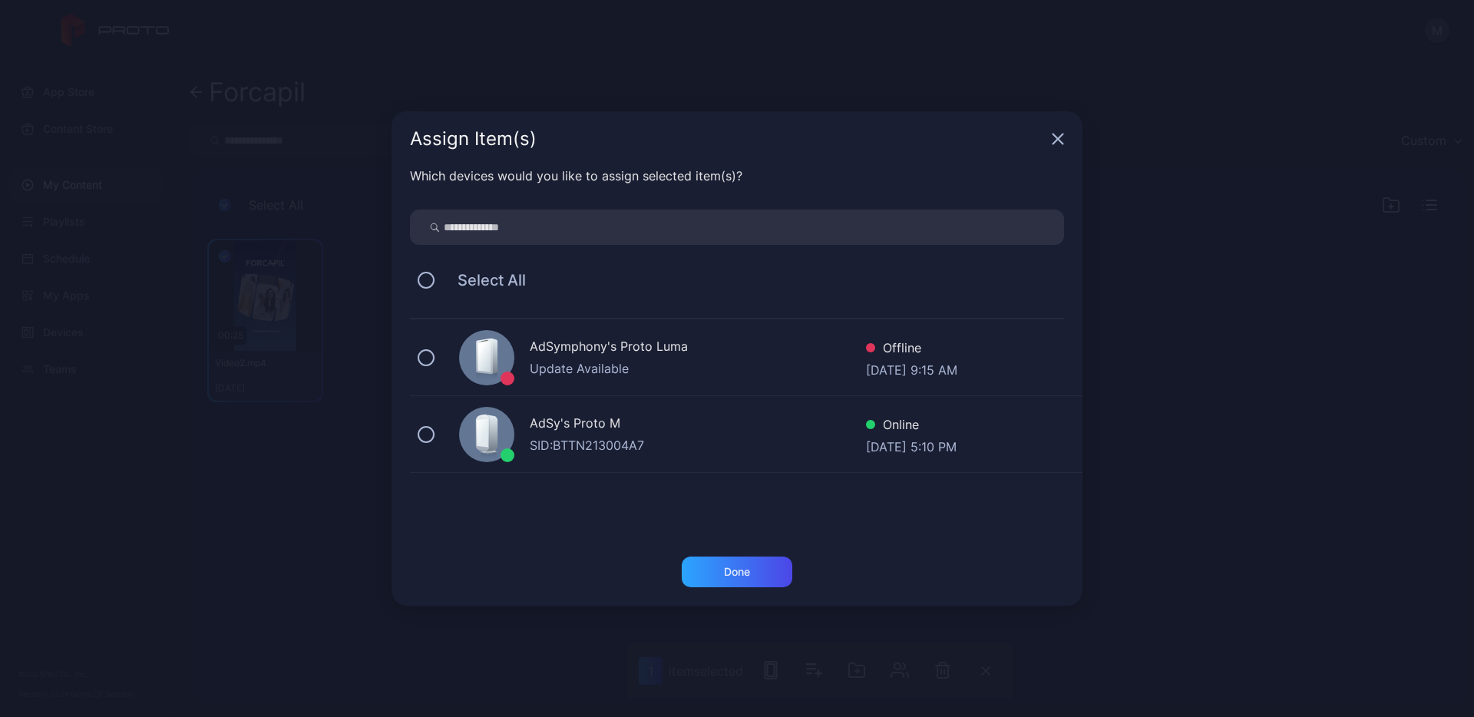
click at [573, 438] on div "SID: BTTN213004A7" at bounding box center [698, 445] width 336 height 18
click at [717, 573] on div "Done" at bounding box center [737, 572] width 111 height 31
